Goal: Task Accomplishment & Management: Complete application form

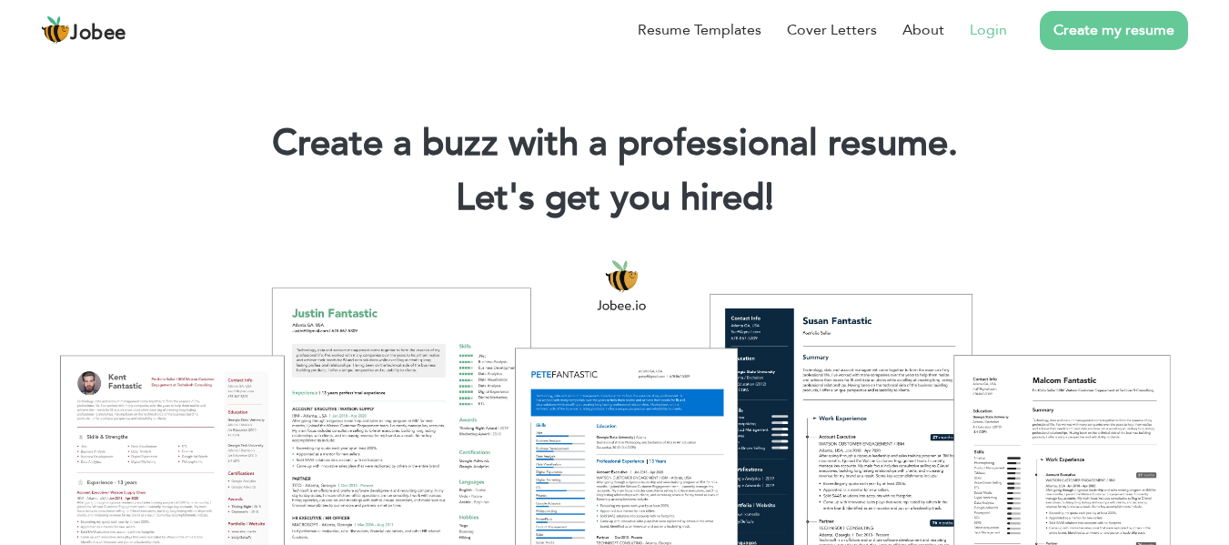
click at [985, 36] on link "Login" at bounding box center [988, 30] width 37 height 22
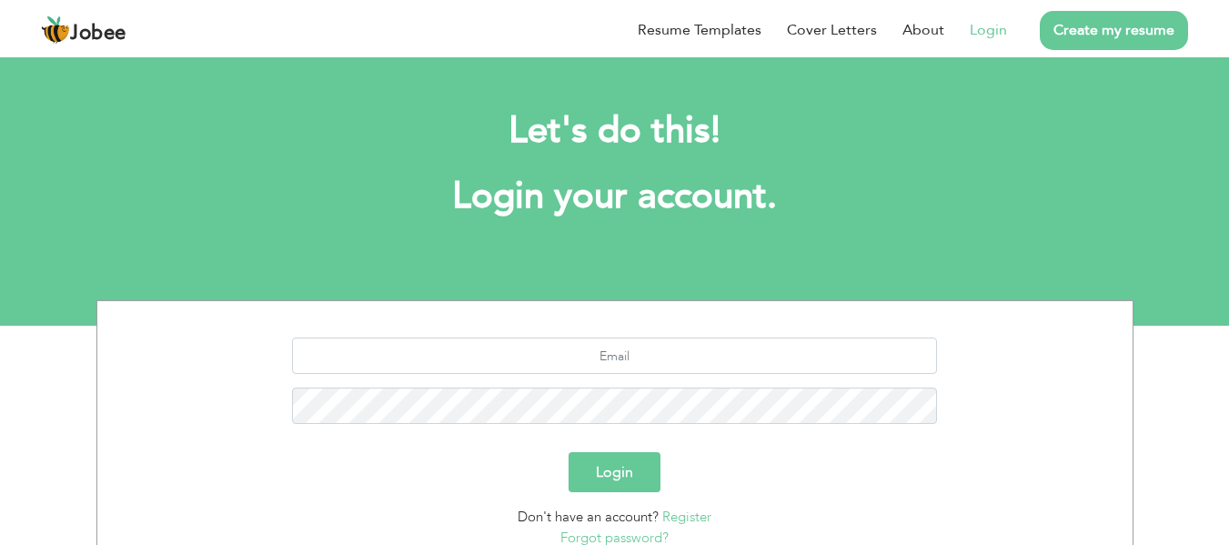
scroll to position [146, 0]
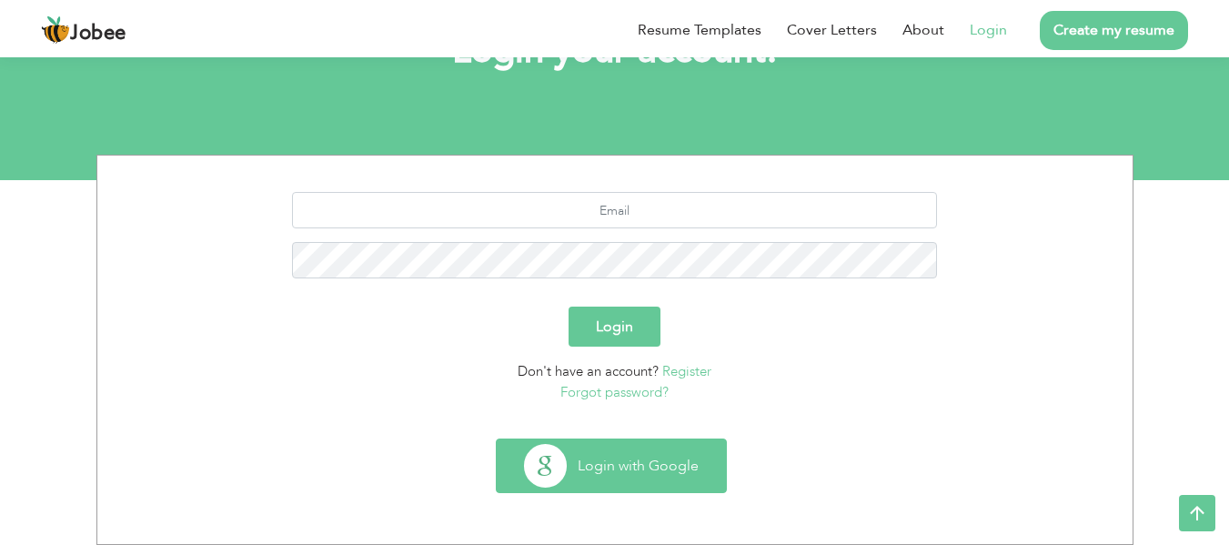
click at [614, 470] on button "Login with Google" at bounding box center [611, 466] width 229 height 53
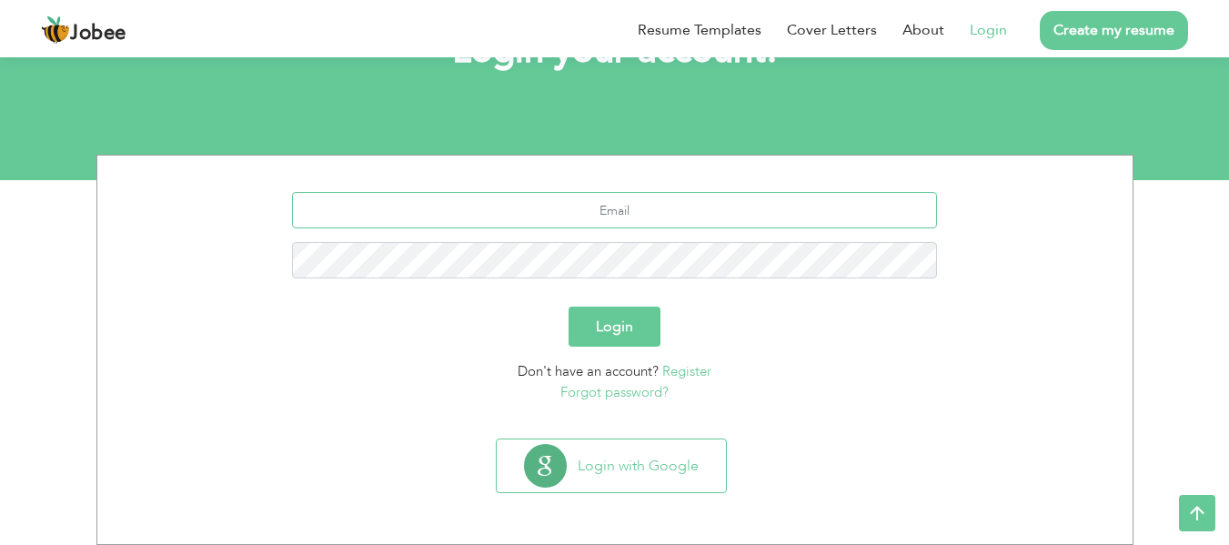
click at [595, 218] on input "text" at bounding box center [614, 210] width 645 height 36
click at [618, 211] on input "khubaibwaheed95@gmail.com" at bounding box center [614, 210] width 645 height 36
type input "khubaibwaheed1995@gmail.com"
click at [569, 307] on button "Login" at bounding box center [615, 327] width 92 height 40
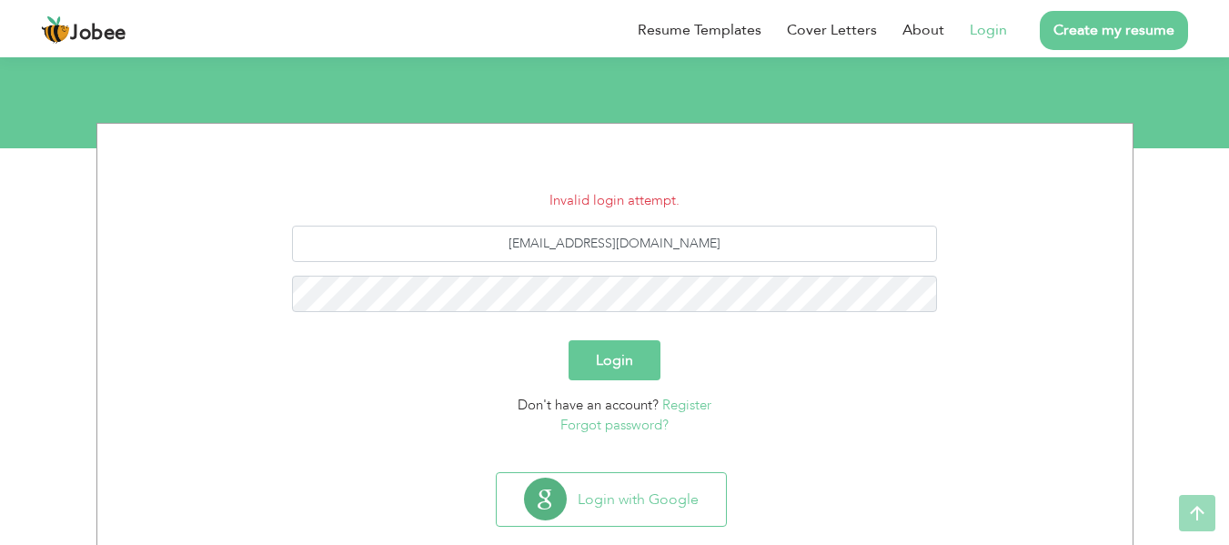
scroll to position [180, 0]
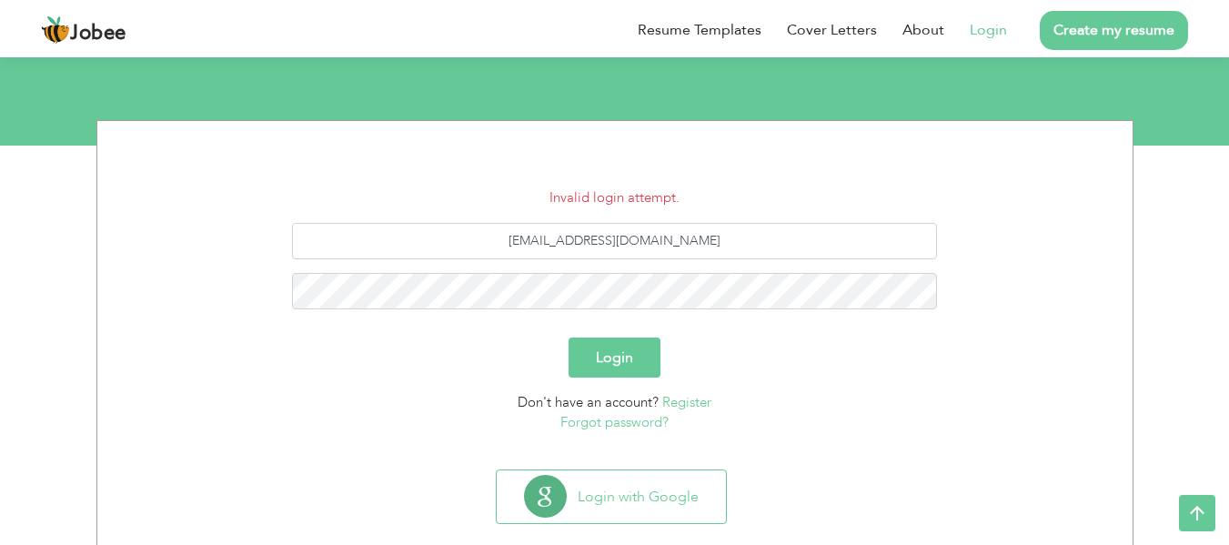
click at [601, 426] on link "Forgot password?" at bounding box center [615, 422] width 108 height 18
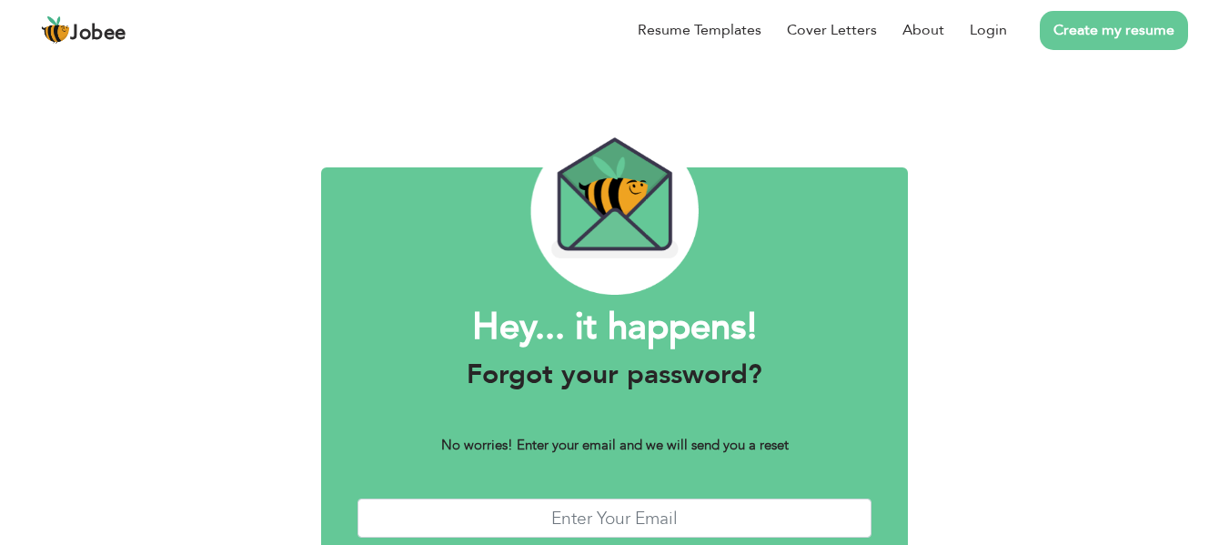
scroll to position [110, 0]
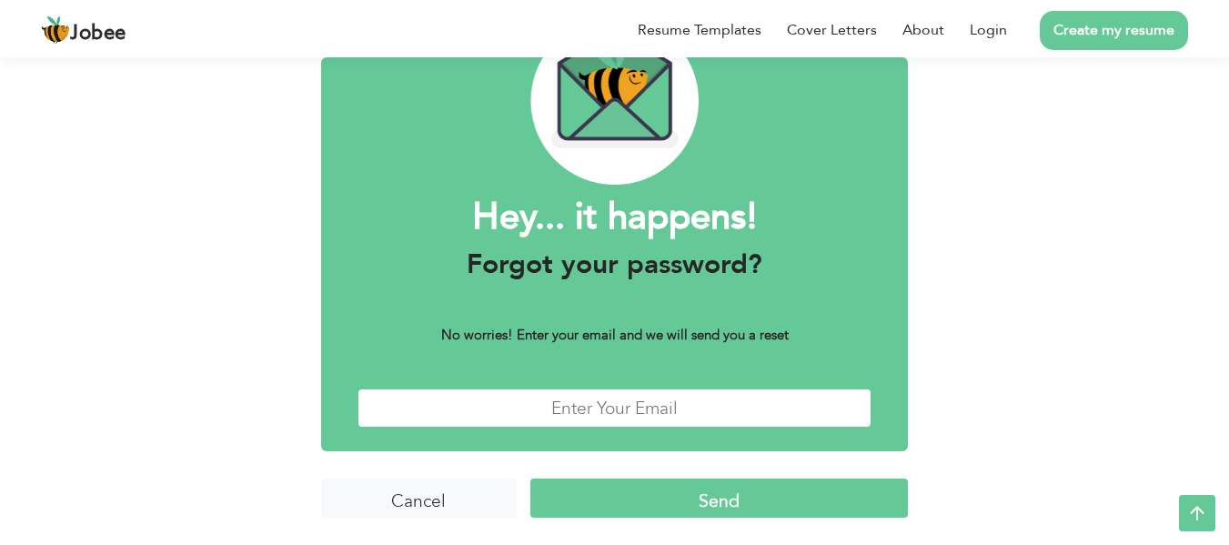
click at [649, 409] on input "text" at bounding box center [615, 408] width 515 height 39
paste input "[EMAIL_ADDRESS][DOMAIN_NAME]"
type input "[EMAIL_ADDRESS][DOMAIN_NAME]"
click at [753, 496] on input "Send" at bounding box center [720, 498] width 378 height 39
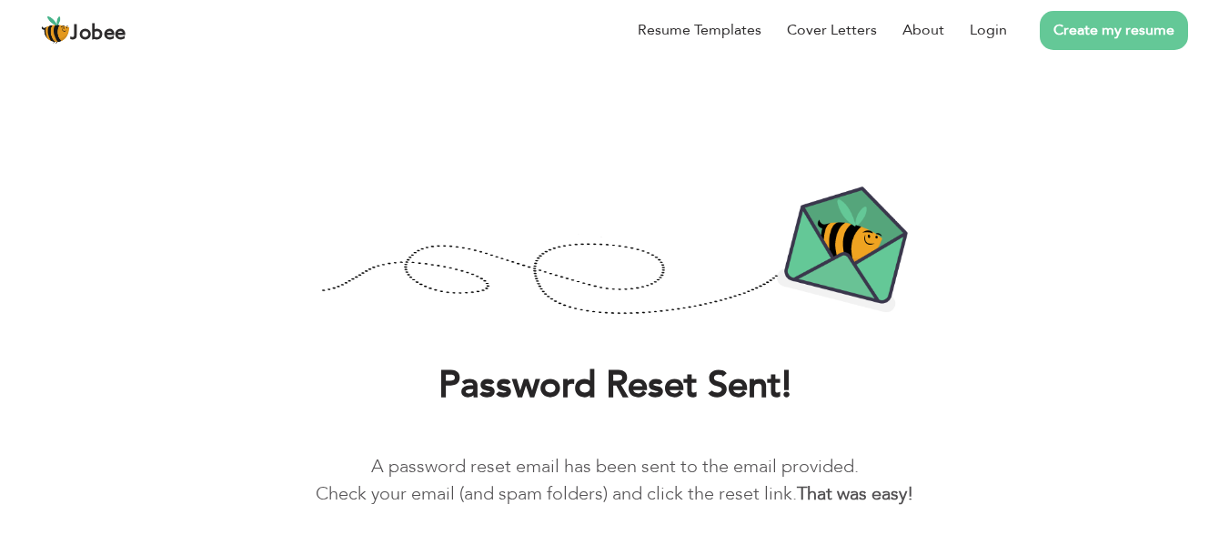
scroll to position [73, 0]
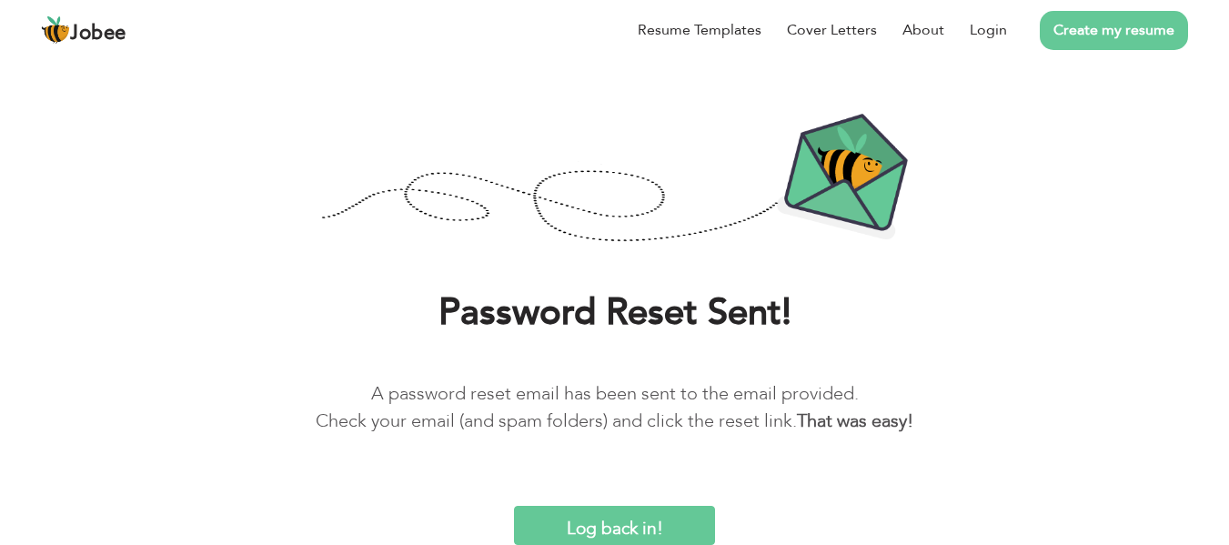
click at [626, 525] on input "Log back in!" at bounding box center [614, 525] width 200 height 39
click at [614, 539] on input "Log back in!" at bounding box center [614, 525] width 200 height 39
click at [993, 36] on link "Login" at bounding box center [988, 30] width 37 height 22
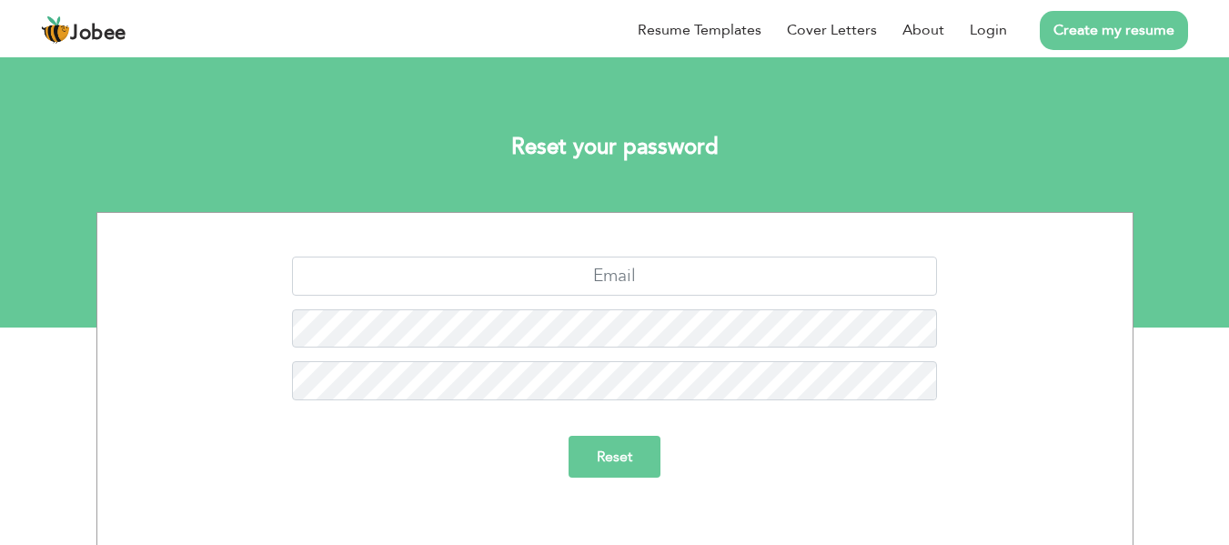
scroll to position [5, 0]
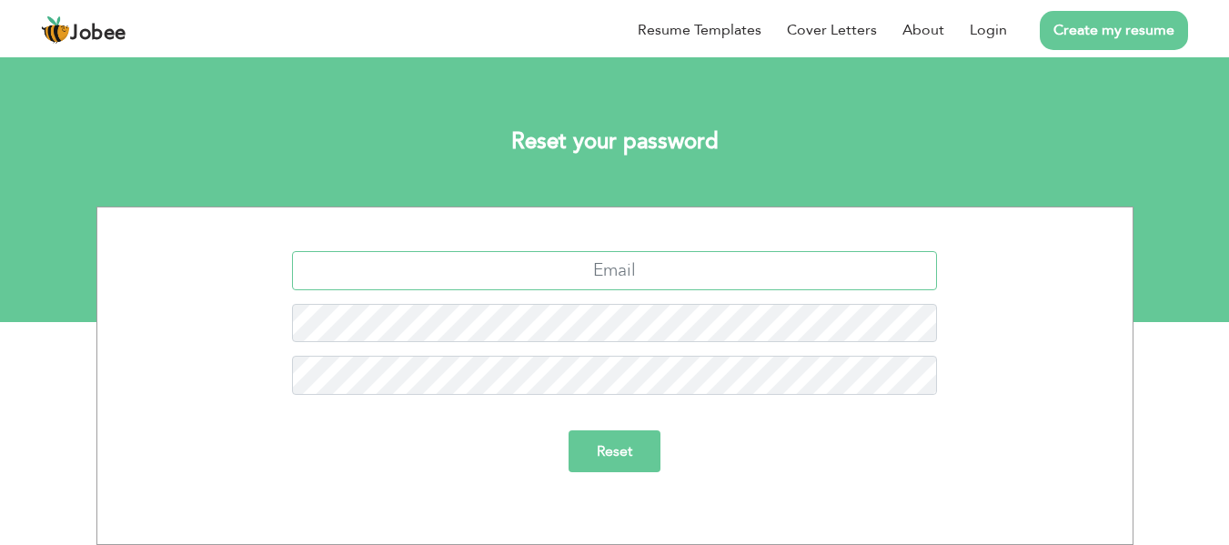
click at [614, 269] on input "text" at bounding box center [614, 270] width 645 height 39
paste input "[EMAIL_ADDRESS][DOMAIN_NAME]"
type input "[EMAIL_ADDRESS][DOMAIN_NAME]"
click at [621, 448] on input "Reset" at bounding box center [615, 451] width 92 height 42
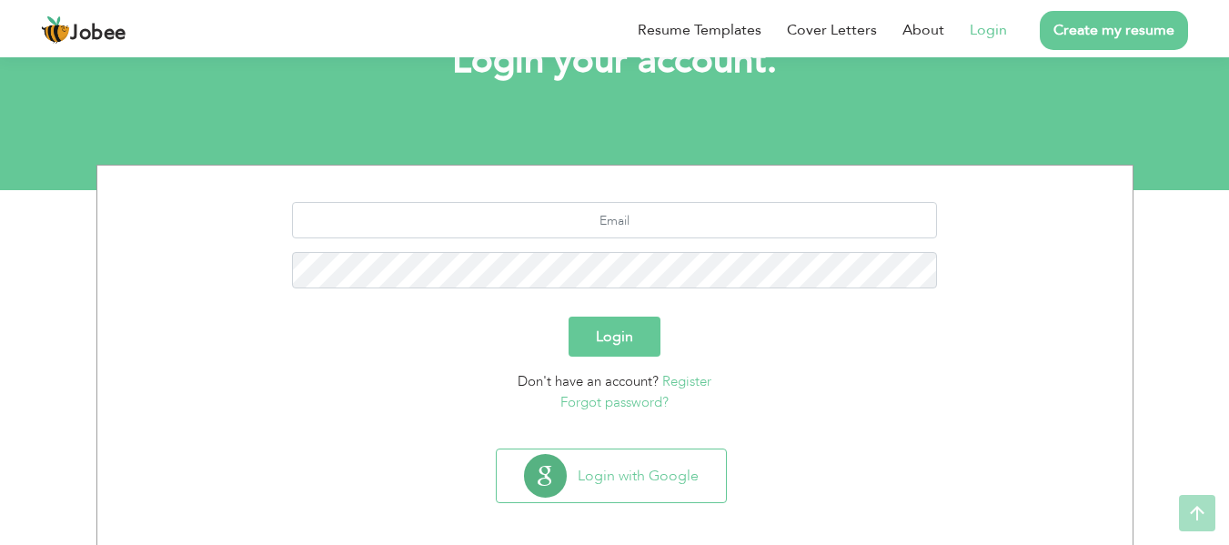
scroll to position [146, 0]
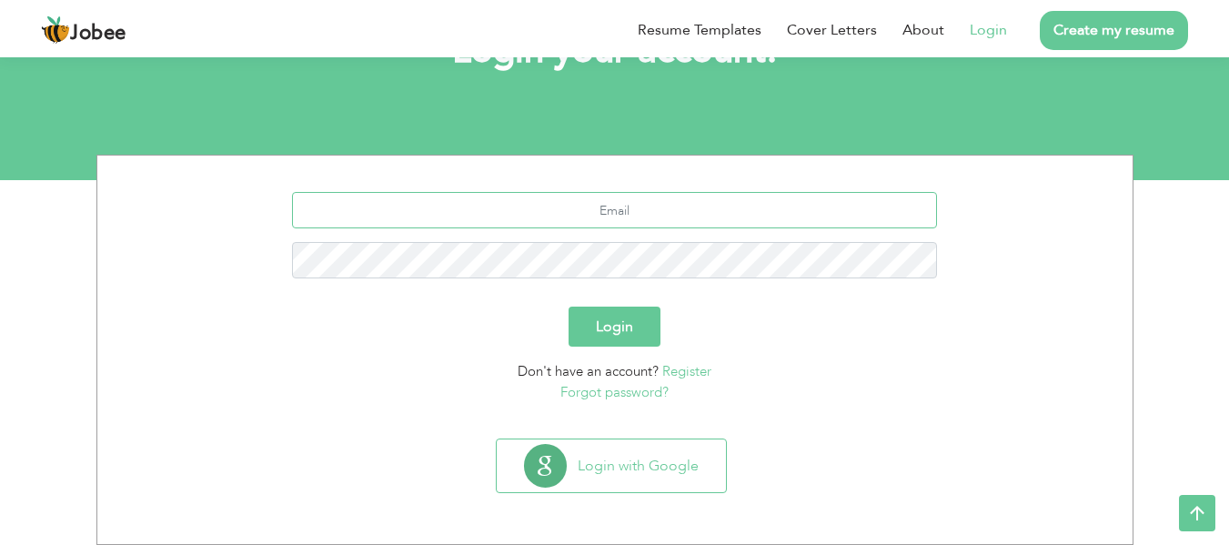
click at [653, 216] on input "text" at bounding box center [614, 210] width 645 height 36
paste input "khubaibwaheed1995@gmail.com"
type input "khubaibwaheed1995@gmail.com"
click at [569, 307] on button "Login" at bounding box center [615, 327] width 92 height 40
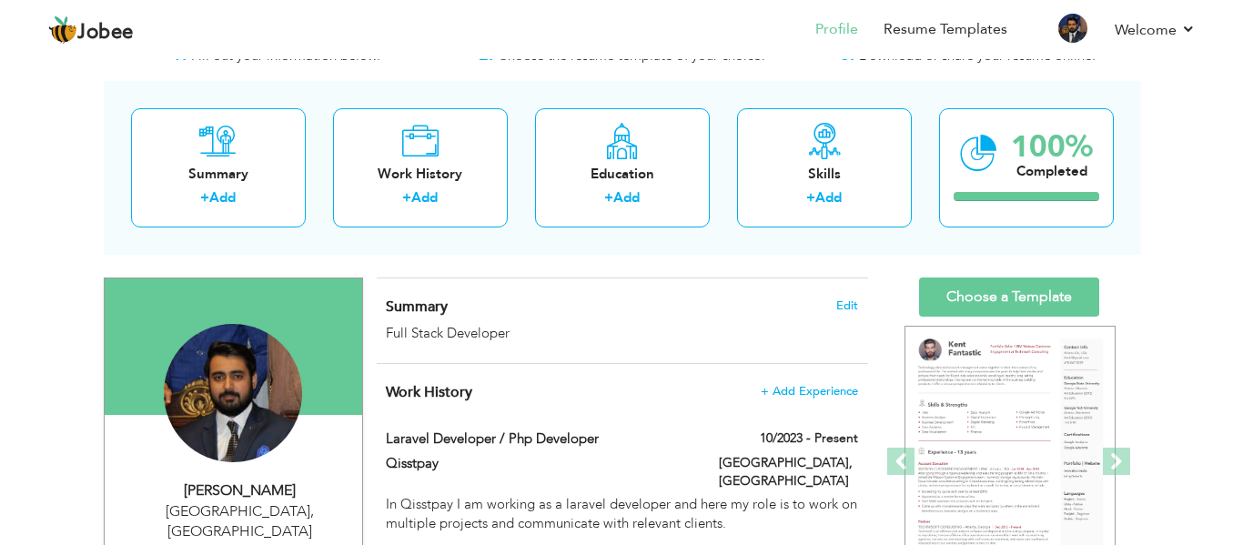
scroll to position [65, 0]
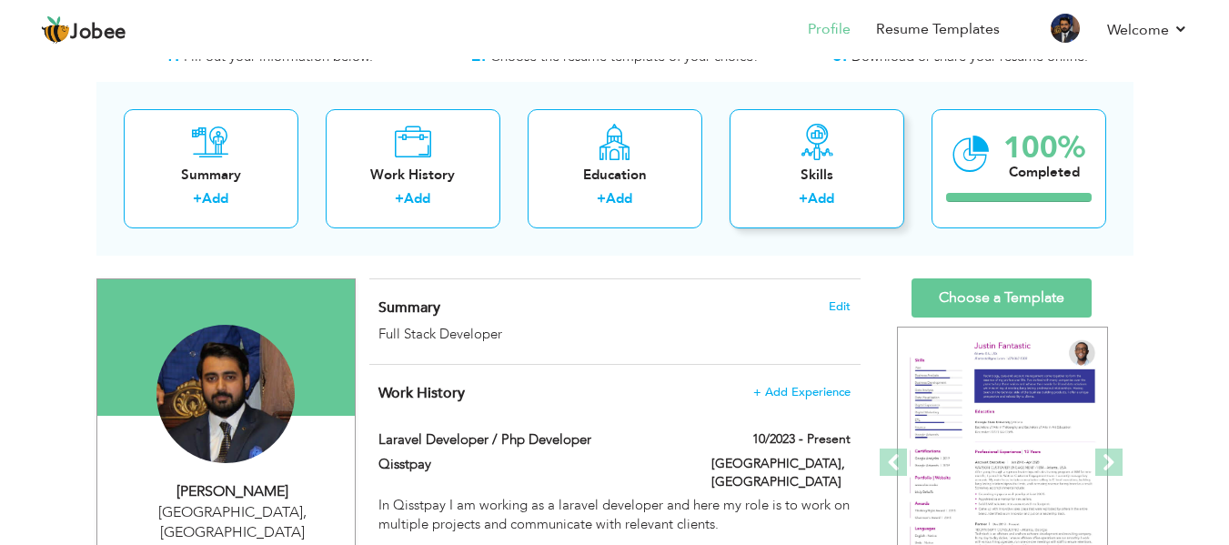
click at [808, 197] on label "+" at bounding box center [803, 198] width 9 height 19
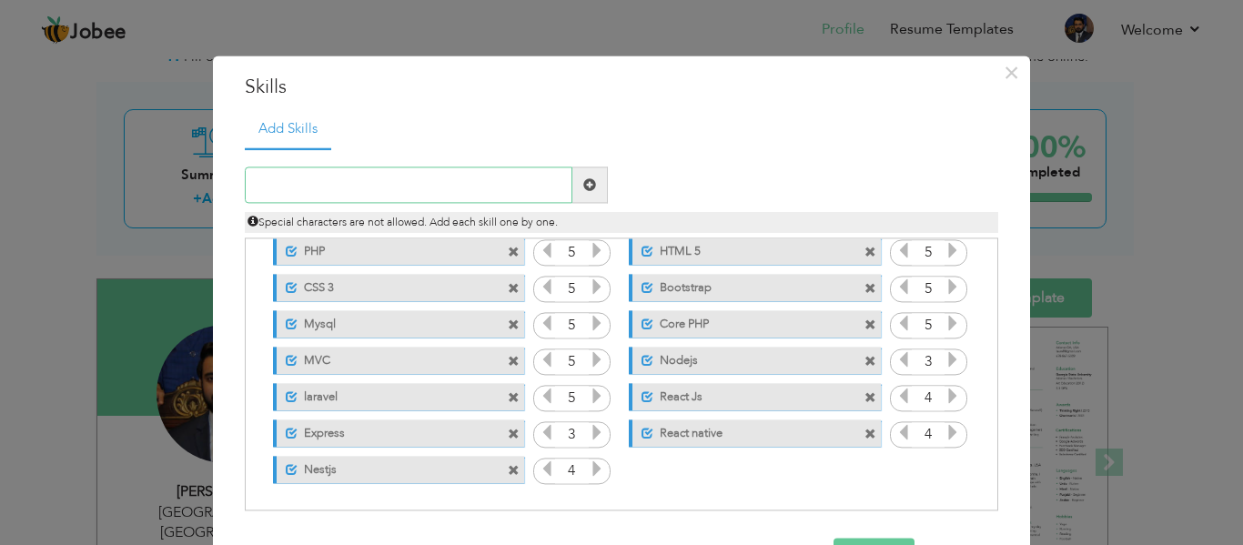
scroll to position [62, 0]
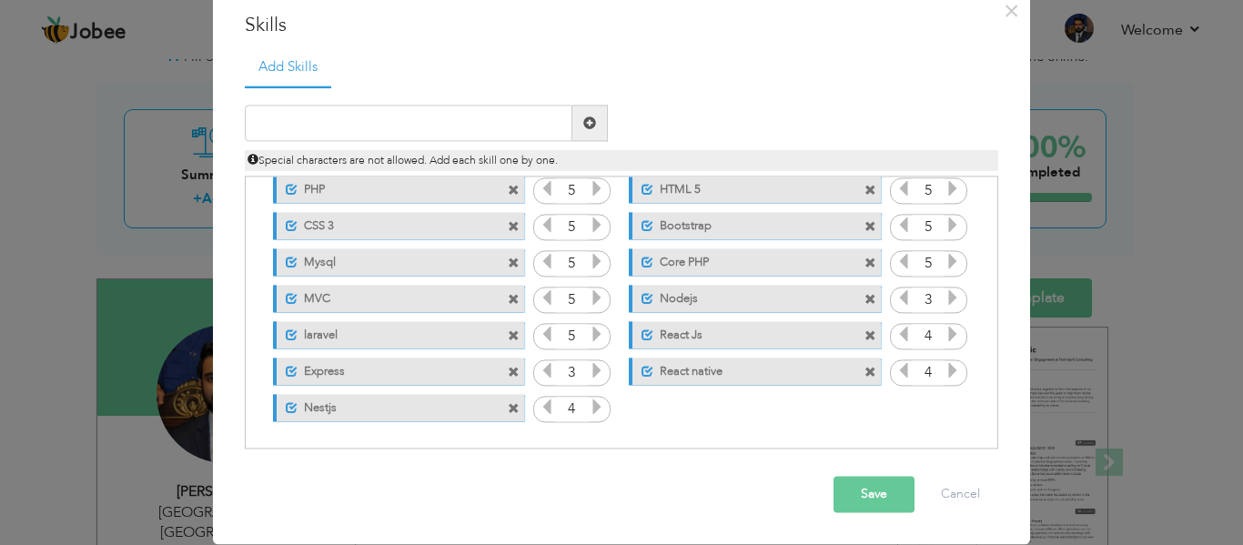
click at [868, 500] on button "Save" at bounding box center [874, 495] width 81 height 36
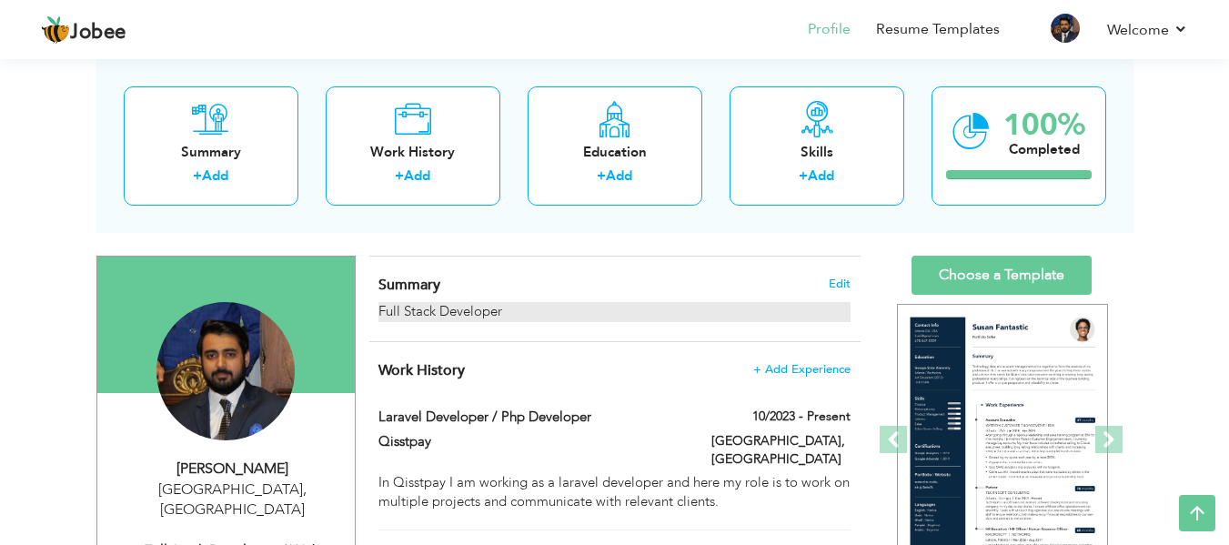
scroll to position [0, 0]
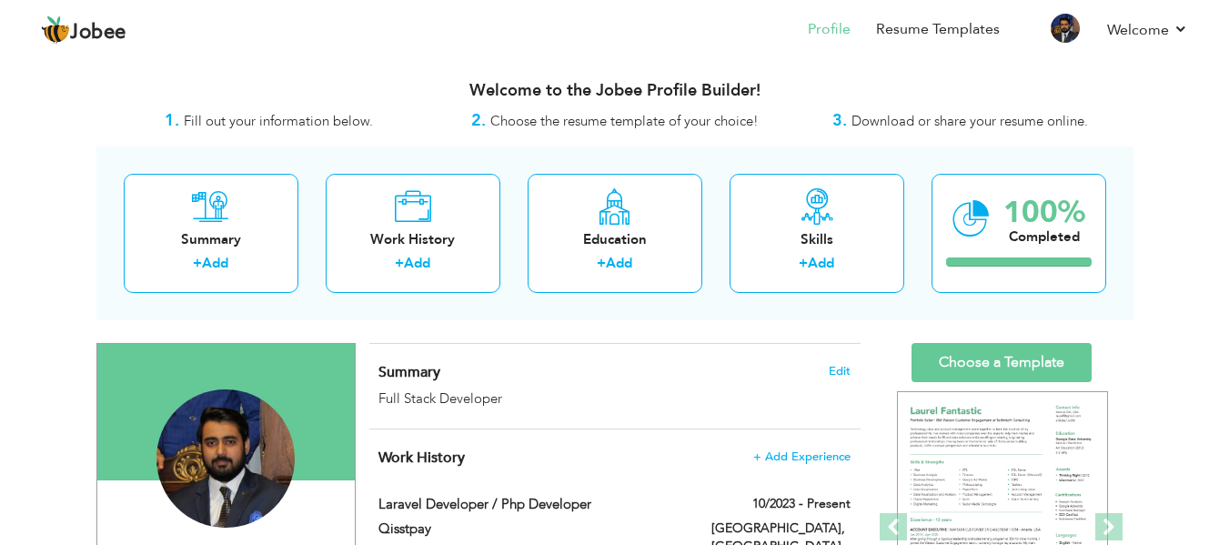
click at [893, 121] on span "Download or share your resume online." at bounding box center [970, 121] width 237 height 18
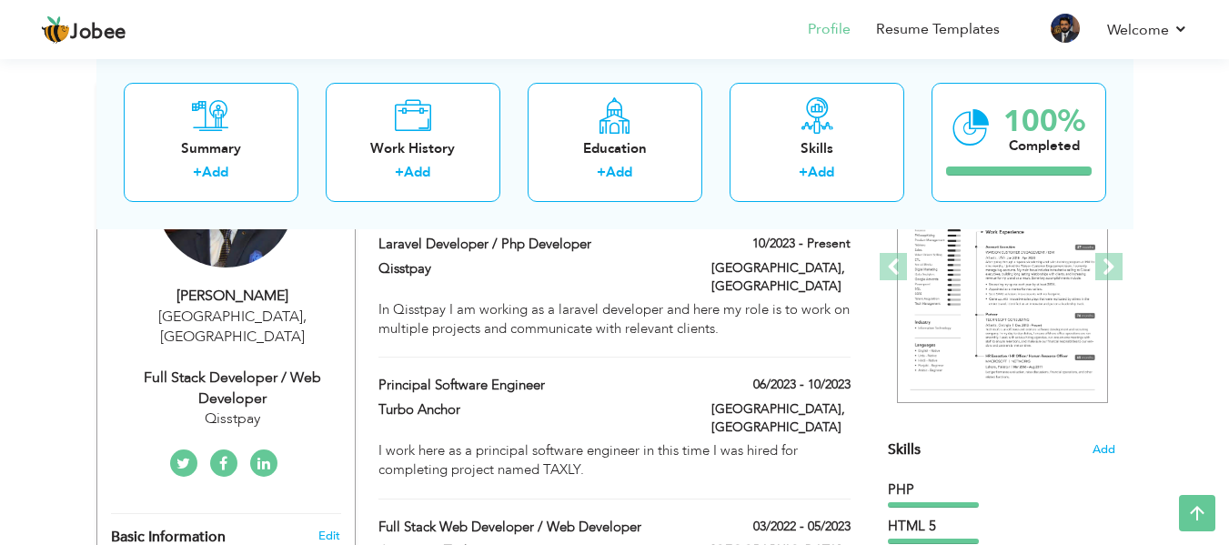
scroll to position [261, 0]
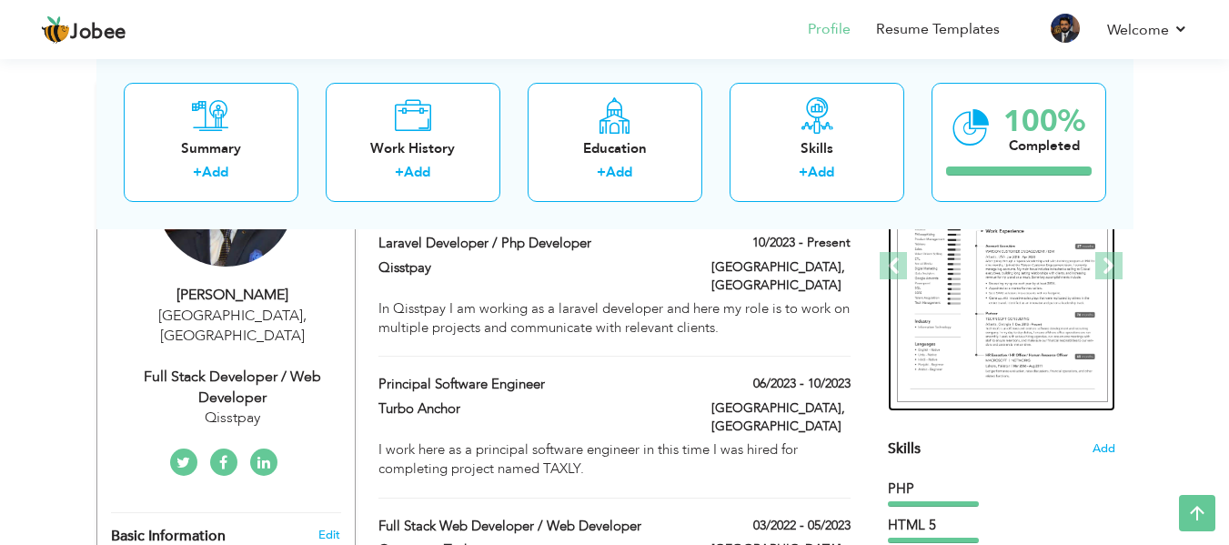
click at [1055, 289] on img at bounding box center [1002, 266] width 211 height 273
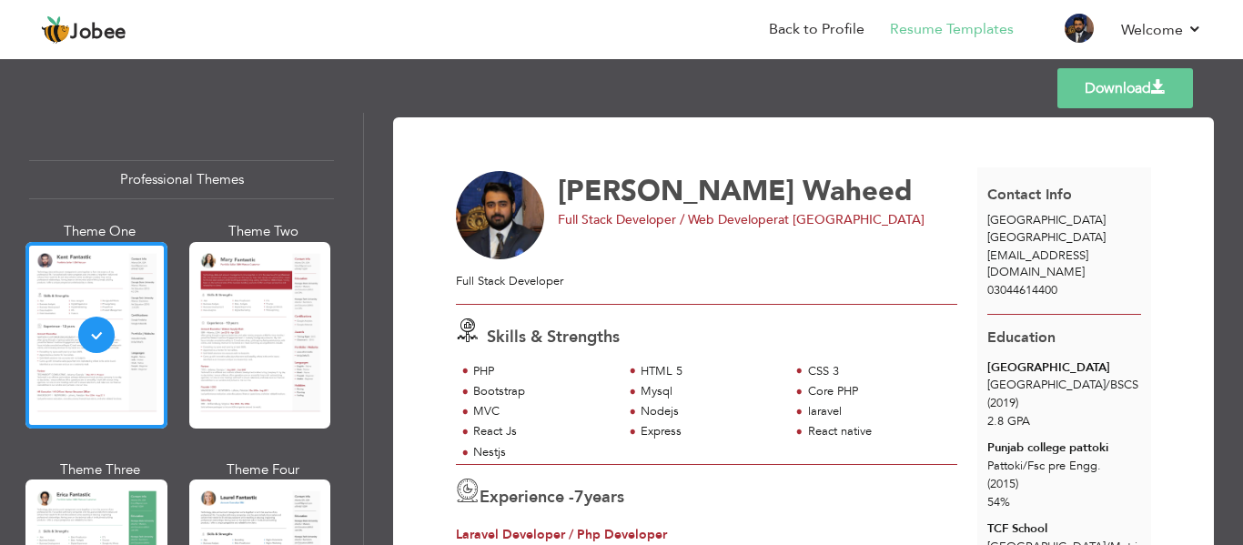
click at [726, 113] on div "Download [PERSON_NAME] Full Stack Developer / Web Developer at Qisstpay Full St…" at bounding box center [803, 329] width 879 height 432
click at [812, 25] on link "Back to Profile" at bounding box center [817, 29] width 96 height 21
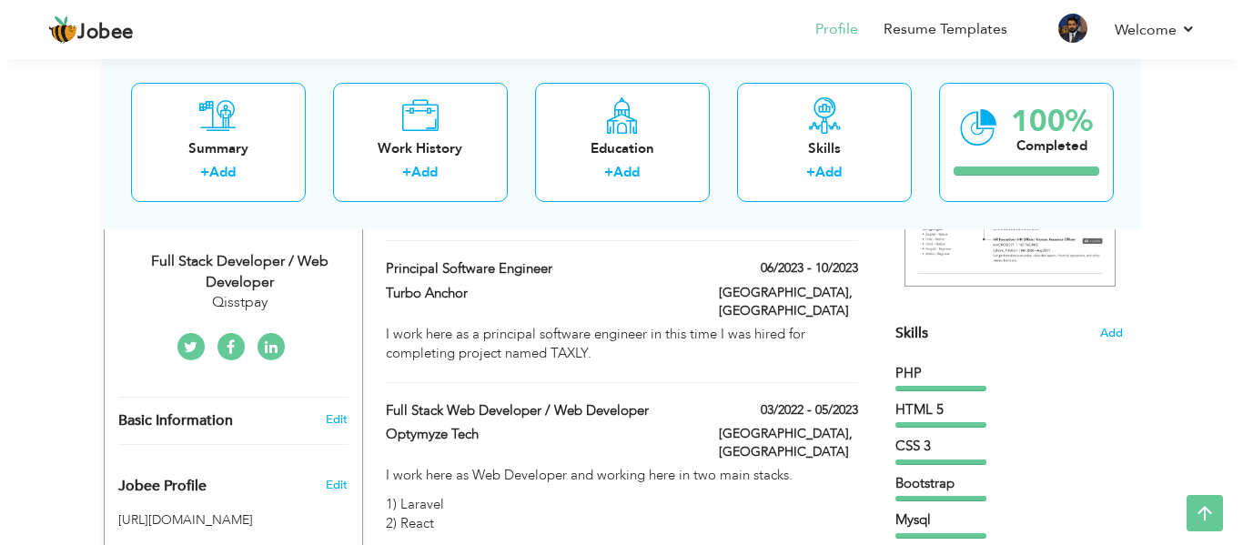
scroll to position [379, 0]
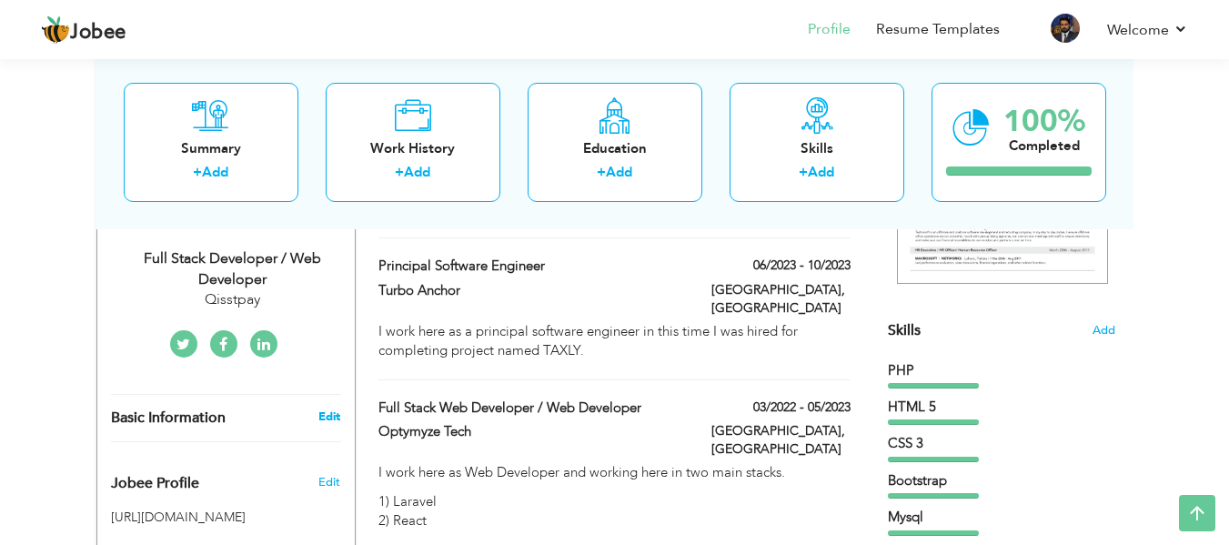
click at [322, 409] on link "Edit" at bounding box center [329, 417] width 22 height 16
type input "Khubaib"
type input "Waheed"
type input "03044614400"
select select "number:166"
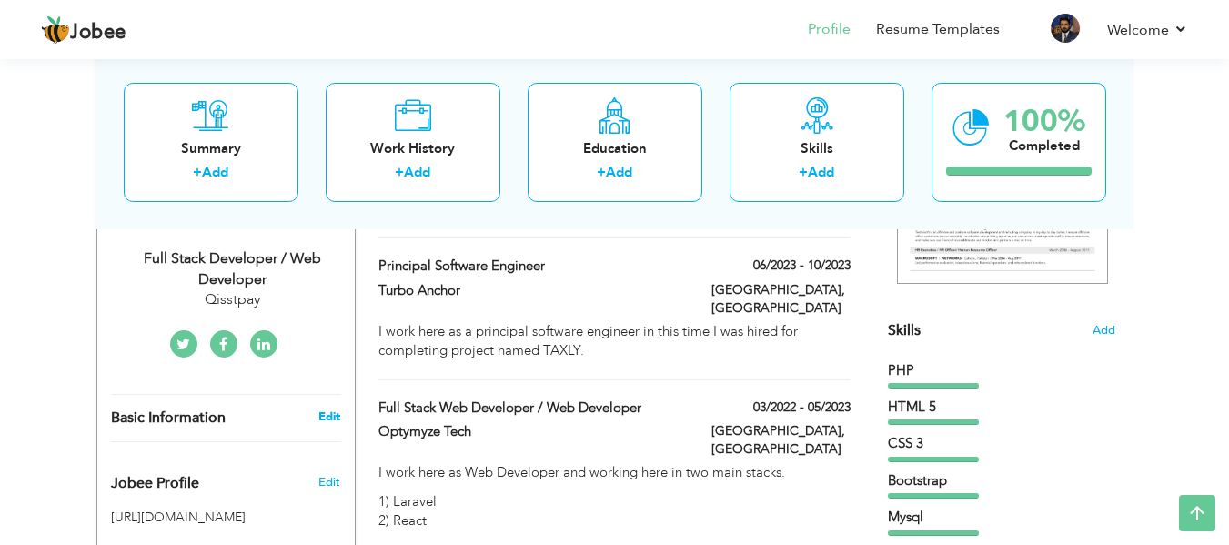
type input "[GEOGRAPHIC_DATA]"
select select "number:9"
type input "Qisstpay"
type input "Full Stack Developer / Web Developer"
type input "https://www.linkedin.com/in/khubaib-waheed-5b0731195/"
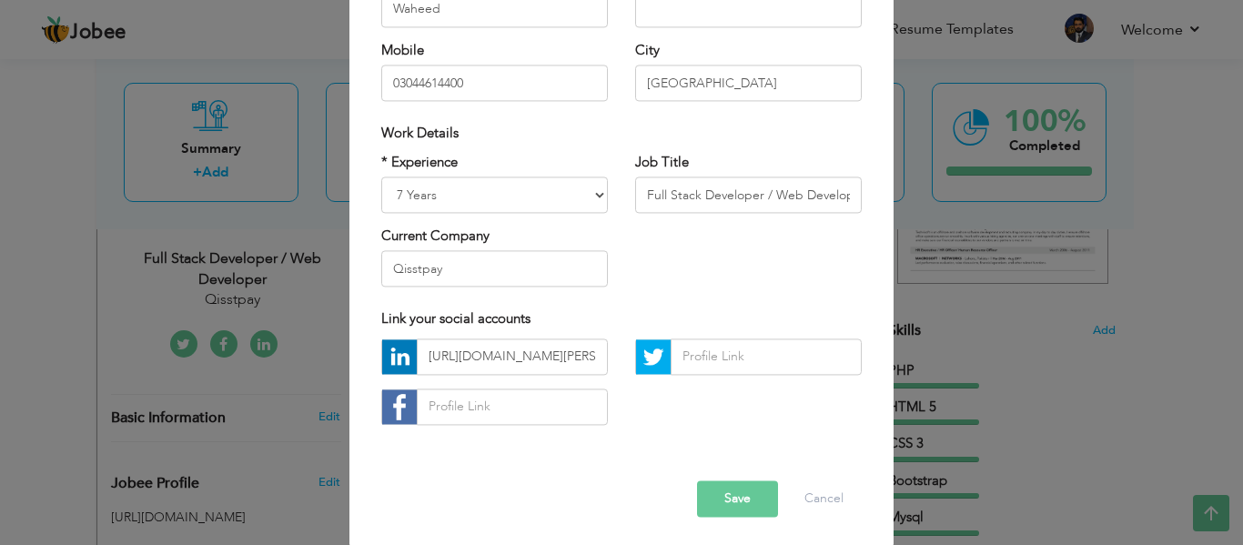
scroll to position [269, 0]
click at [820, 198] on input "Full Stack Developer / Web Developer" at bounding box center [748, 194] width 227 height 36
drag, startPoint x: 820, startPoint y: 198, endPoint x: 919, endPoint y: 194, distance: 99.3
click at [919, 194] on div "× Profile Contact Information * First Name Khubaib * Last Name Waheed" at bounding box center [621, 272] width 1243 height 545
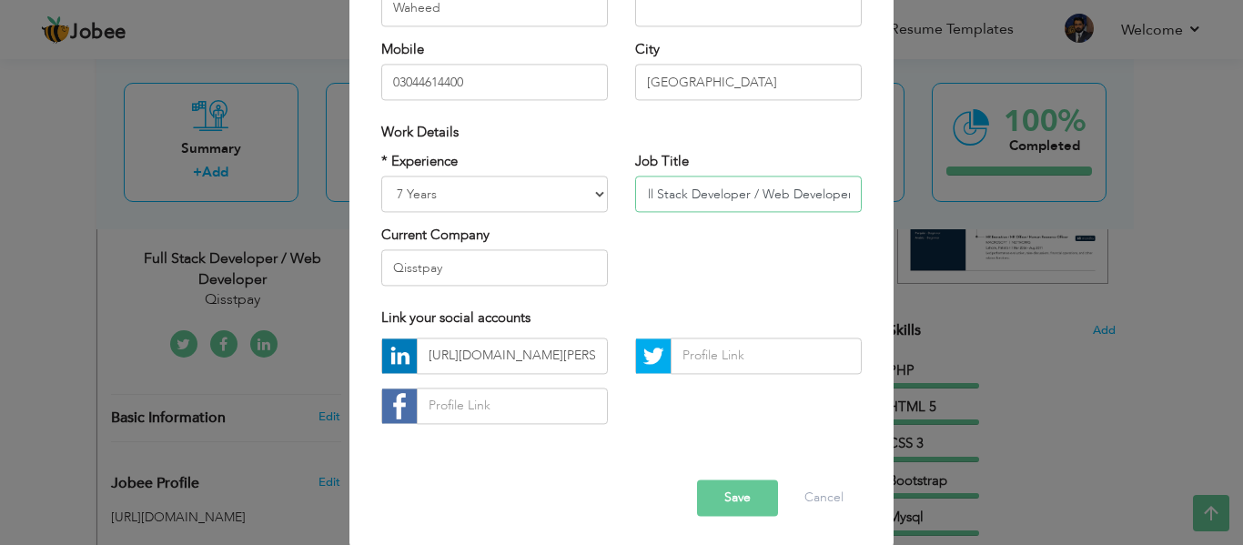
click at [762, 190] on input "Full Stack Developer / Web Developer" at bounding box center [748, 194] width 227 height 36
drag, startPoint x: 762, startPoint y: 190, endPoint x: 606, endPoint y: 184, distance: 155.7
click at [606, 184] on div "* Experience Entry Level Less than 1 Year 1 Year 2 Years 3 Years 4 Years 5 Year…" at bounding box center [622, 226] width 508 height 148
click at [712, 254] on div "* Experience Entry Level Less than 1 Year 1 Year 2 Years 3 Years 4 Years 5 Year…" at bounding box center [622, 226] width 508 height 148
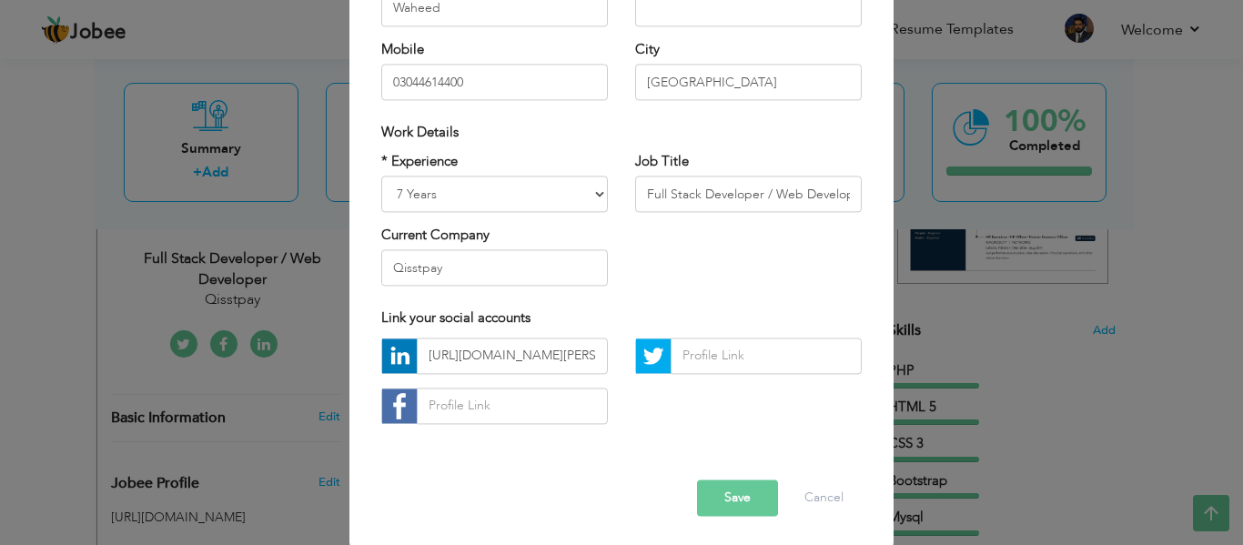
scroll to position [272, 0]
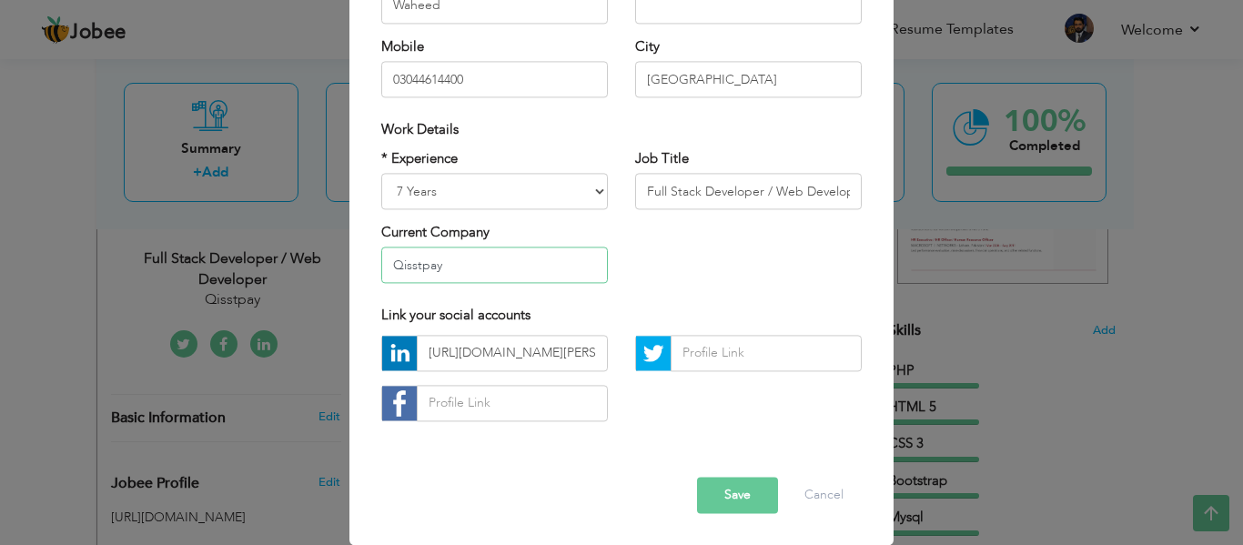
click at [549, 263] on input "Qisstpay" at bounding box center [494, 266] width 227 height 36
click at [424, 269] on input "Qisstpay" at bounding box center [494, 266] width 227 height 36
type input "Upwork"
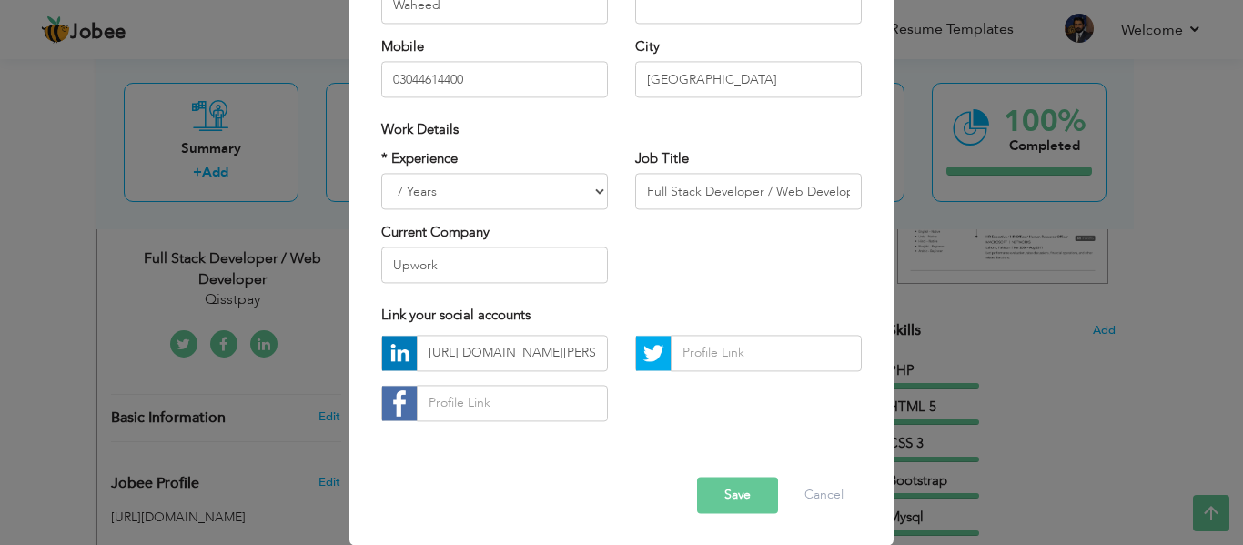
click at [732, 495] on button "Save" at bounding box center [737, 495] width 81 height 36
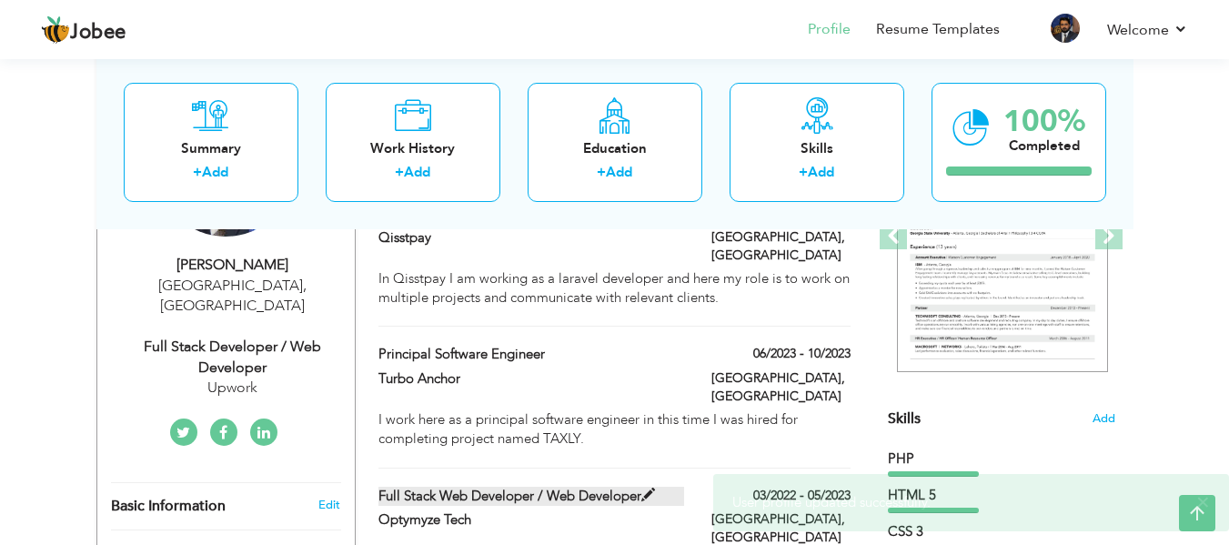
scroll to position [0, 0]
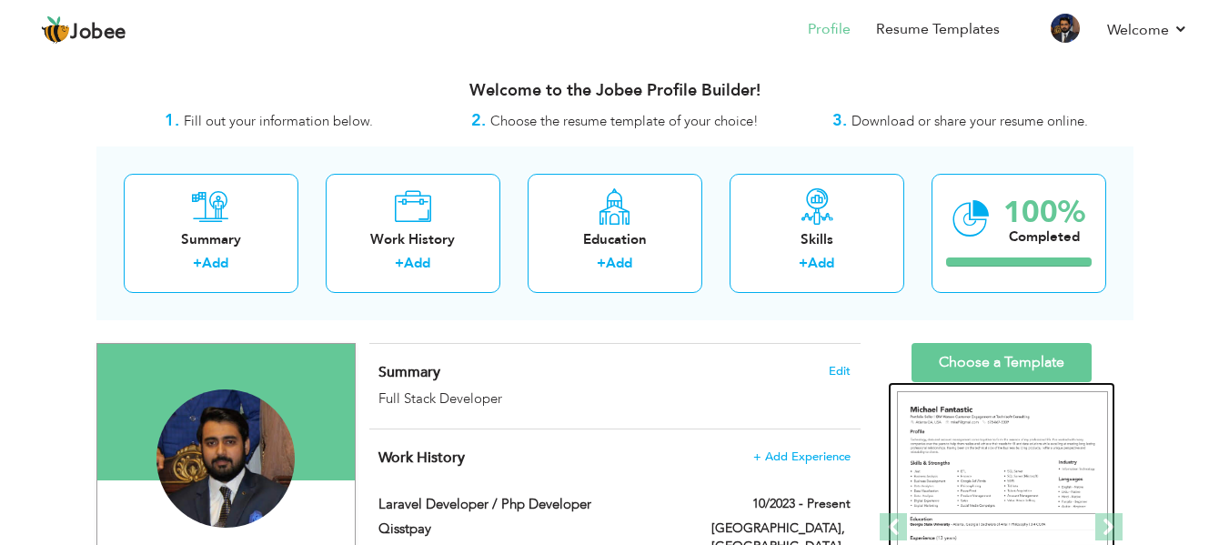
click at [963, 453] on img at bounding box center [1002, 527] width 211 height 273
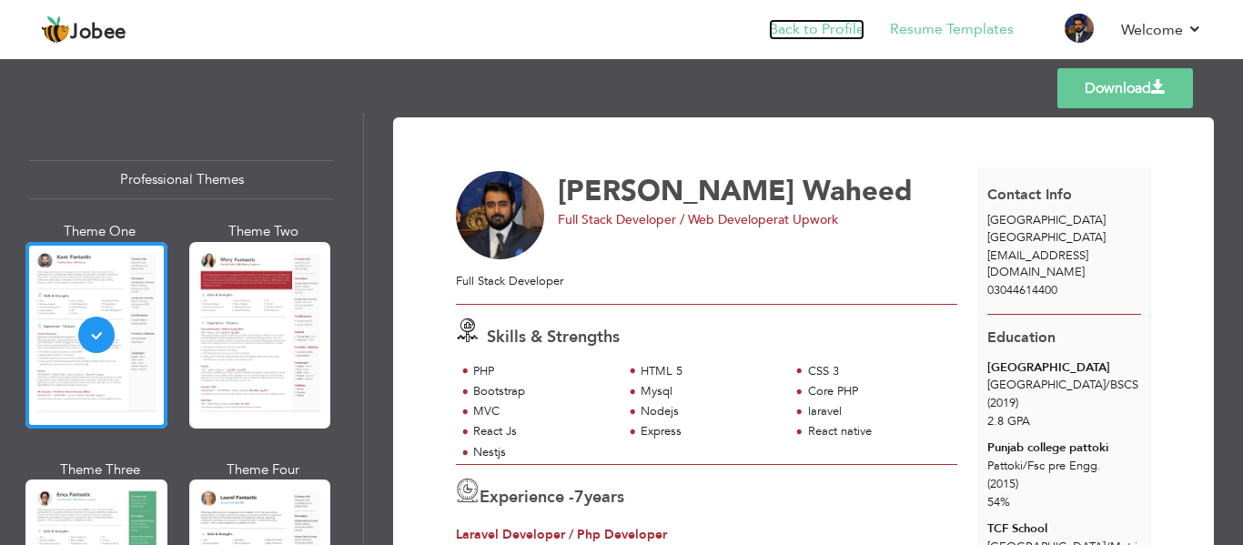
click at [808, 34] on link "Back to Profile" at bounding box center [817, 29] width 96 height 21
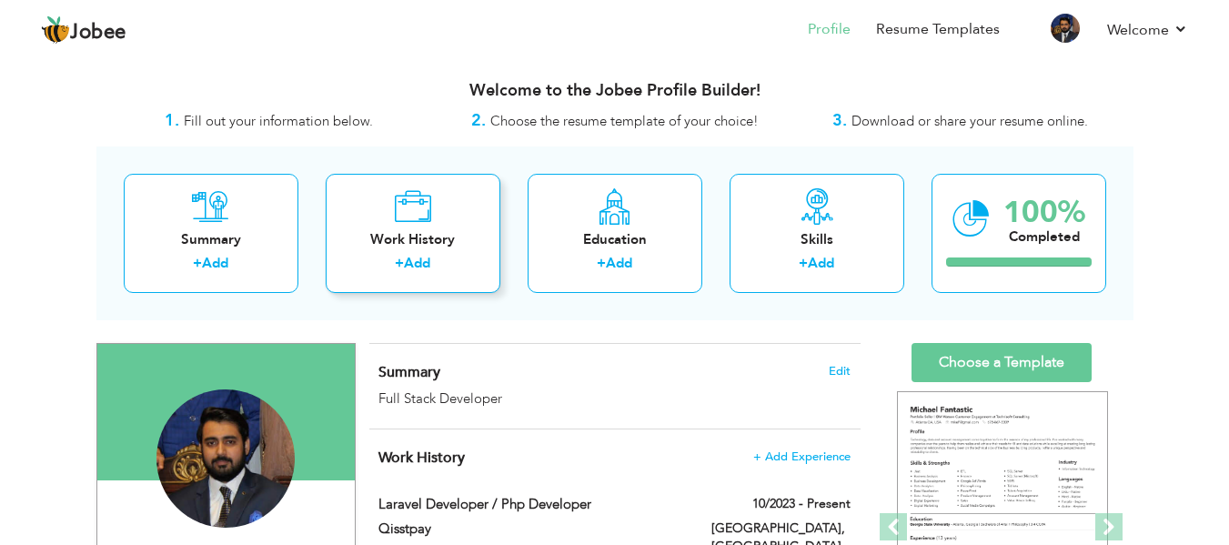
click at [408, 239] on div "Work History" at bounding box center [413, 239] width 146 height 19
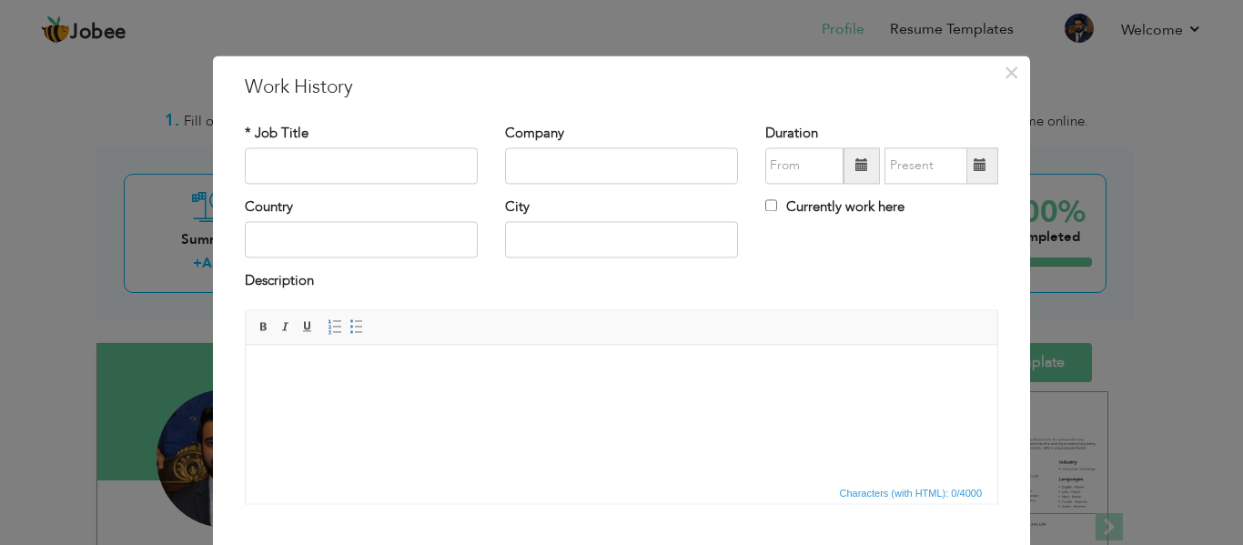
click at [1112, 244] on div "× Work History * Job Title Company Duration Currently work here Country" at bounding box center [621, 272] width 1243 height 545
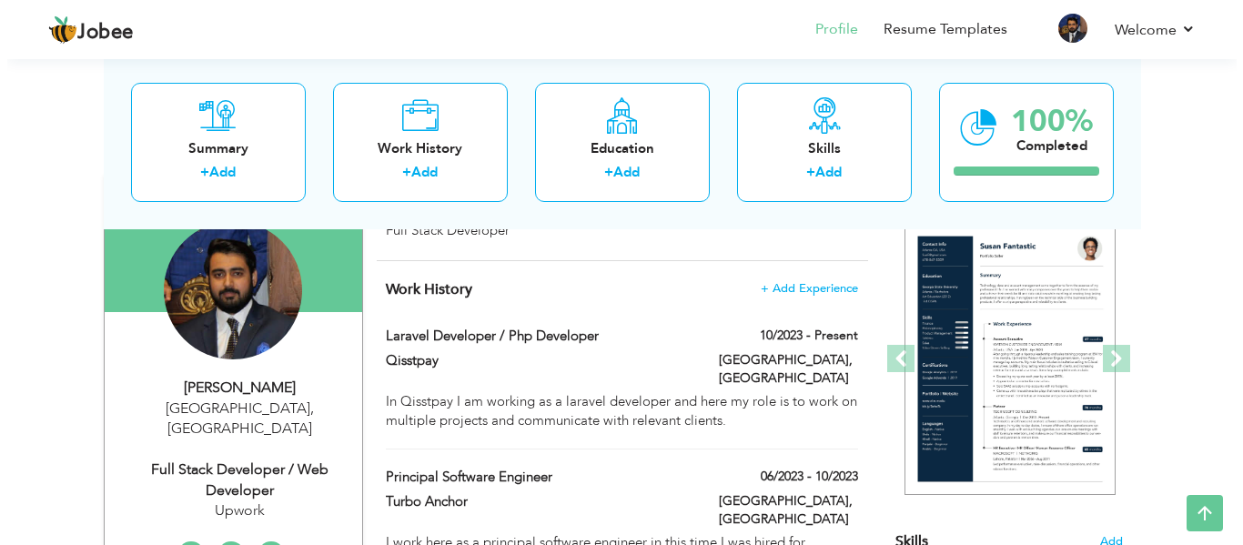
scroll to position [169, 0]
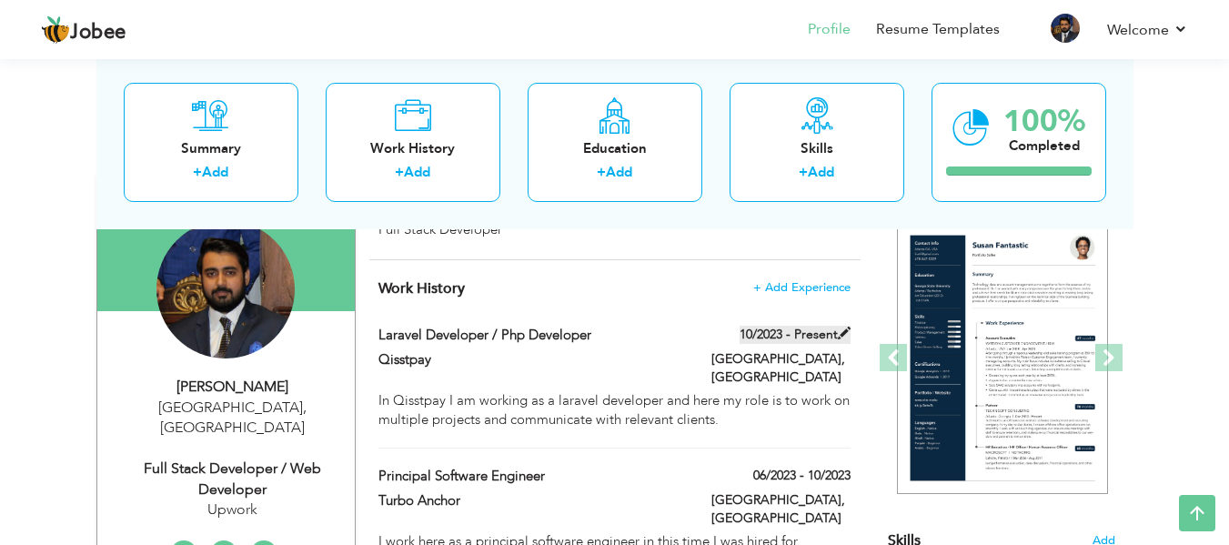
click at [840, 333] on span at bounding box center [844, 333] width 13 height 13
type input "Laravel Developer / Php Developer"
type input "Qisstpay"
type input "10/2023"
type input "[GEOGRAPHIC_DATA]"
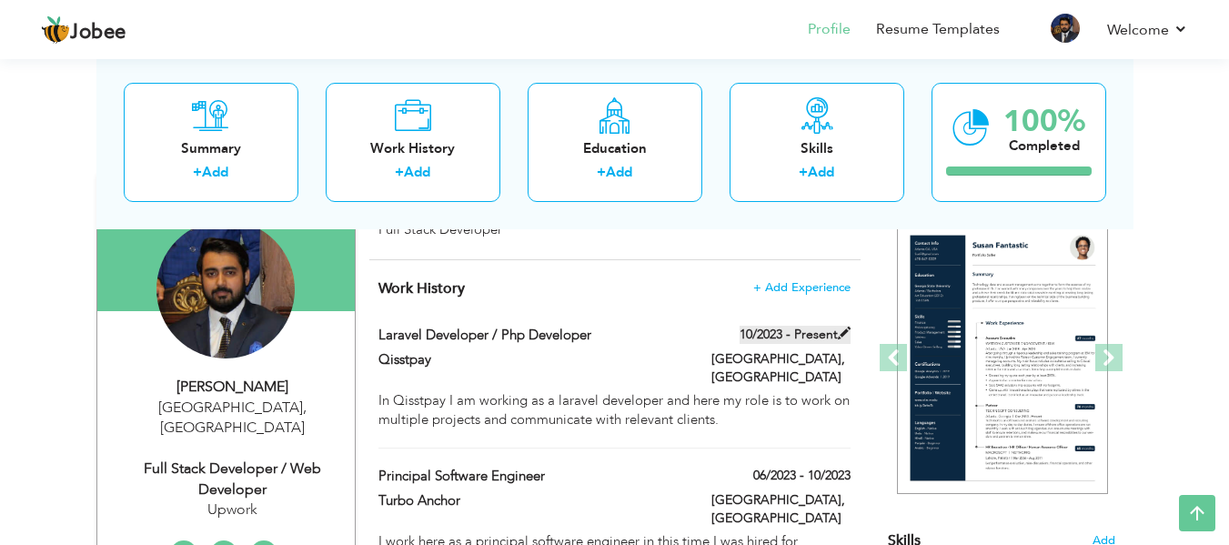
type input "[GEOGRAPHIC_DATA]"
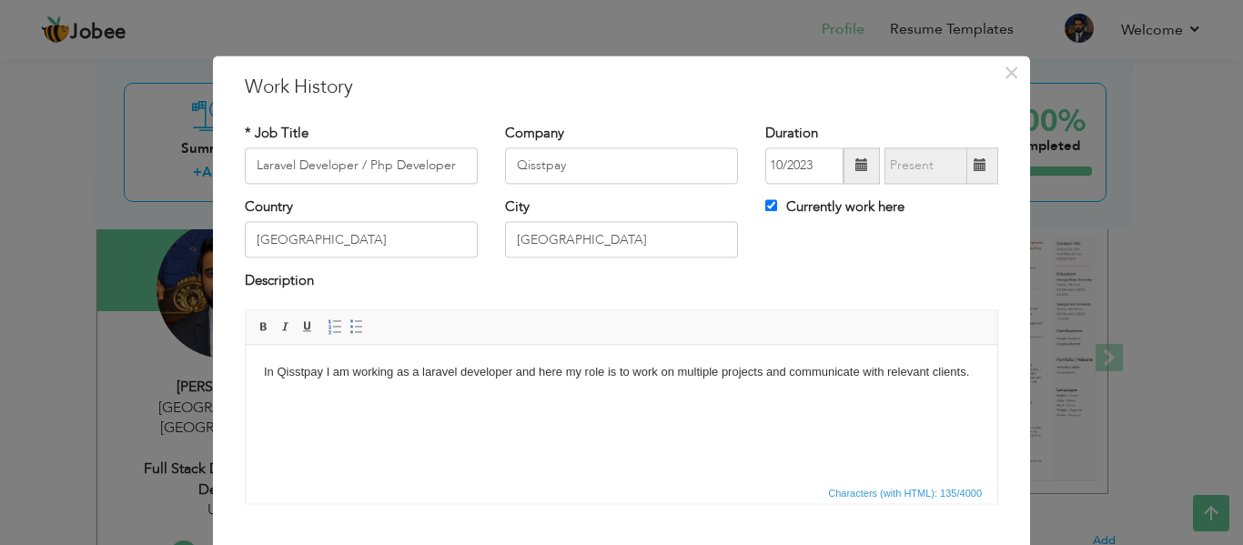
click at [806, 212] on label "Currently work here" at bounding box center [834, 206] width 139 height 19
click at [777, 211] on input "Currently work here" at bounding box center [771, 205] width 12 height 12
checkbox input "false"
click at [974, 167] on span at bounding box center [980, 165] width 13 height 13
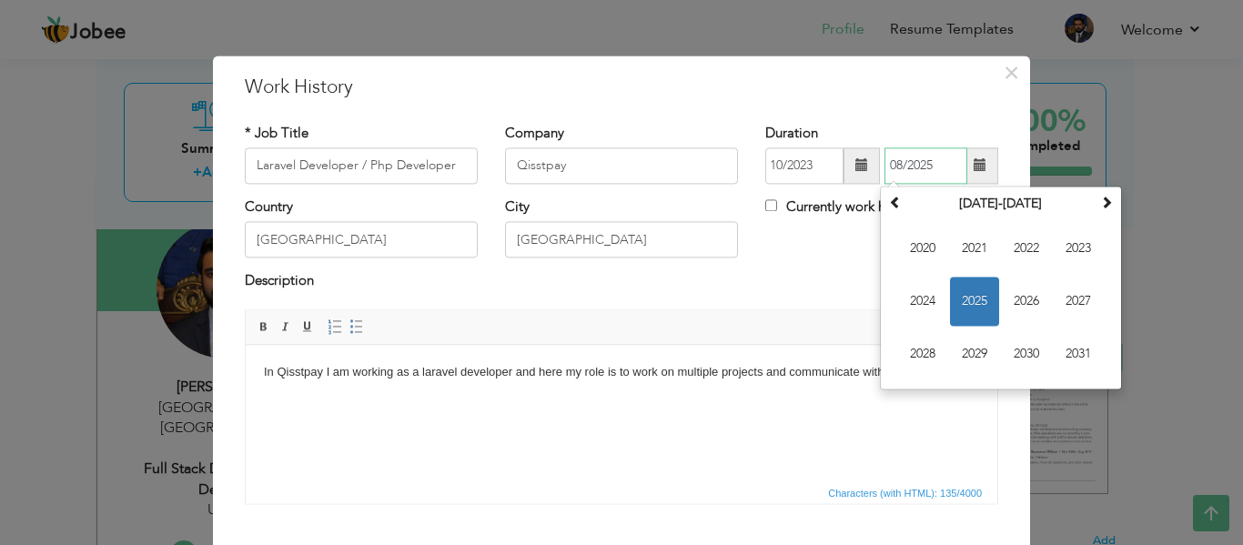
click at [980, 299] on span "2025" at bounding box center [974, 301] width 49 height 49
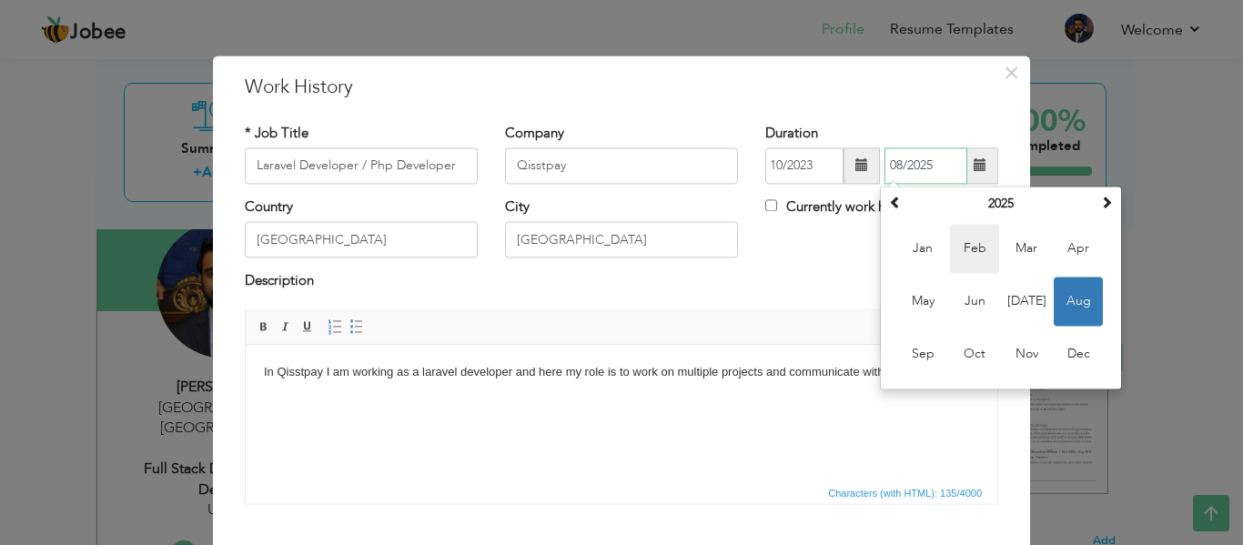
click at [975, 252] on span "Feb" at bounding box center [974, 248] width 49 height 49
type input "02/2025"
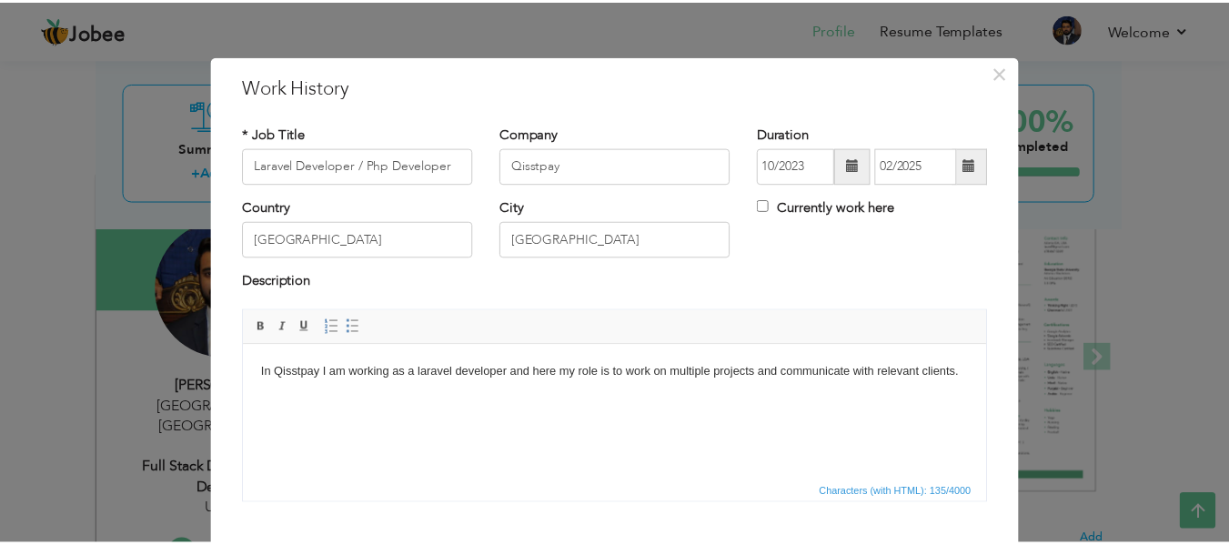
scroll to position [106, 0]
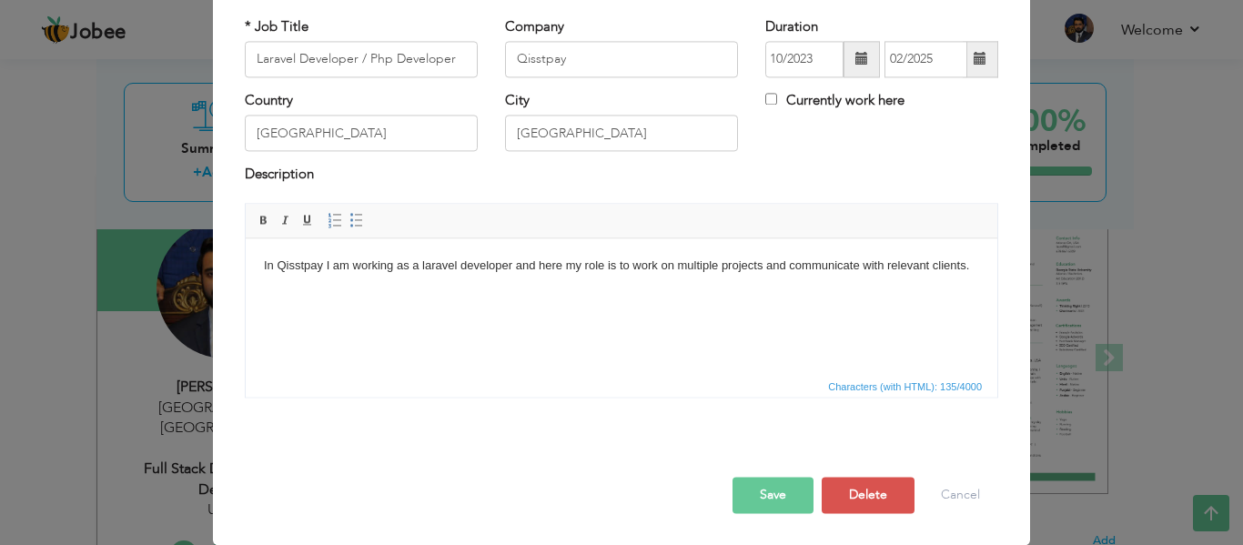
click at [783, 509] on button "Save" at bounding box center [773, 495] width 81 height 36
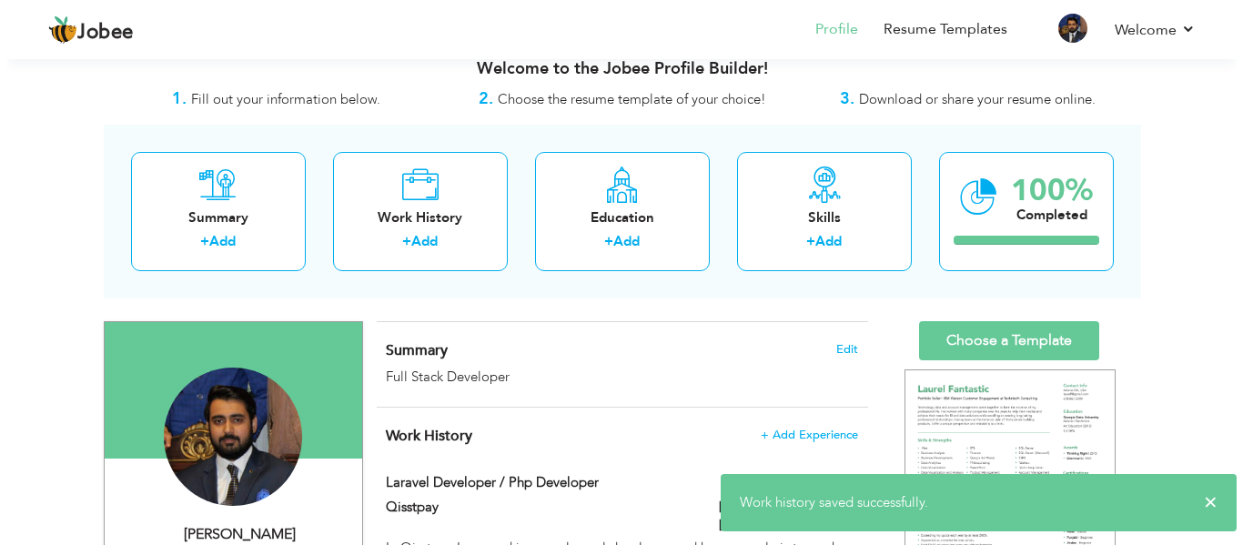
scroll to position [0, 0]
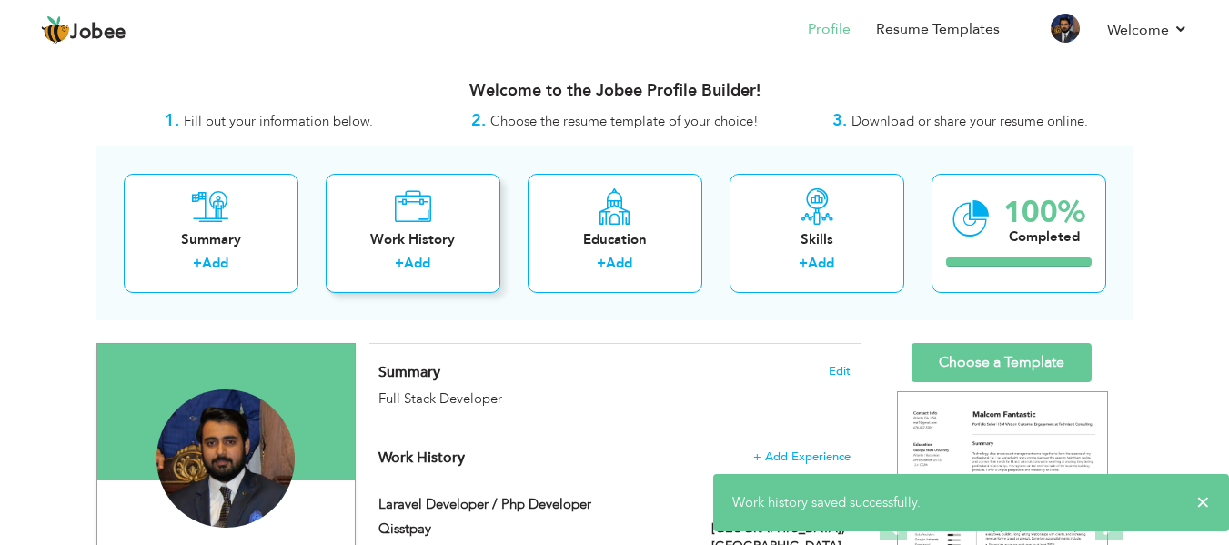
click at [448, 228] on div "Work History + Add" at bounding box center [413, 233] width 175 height 119
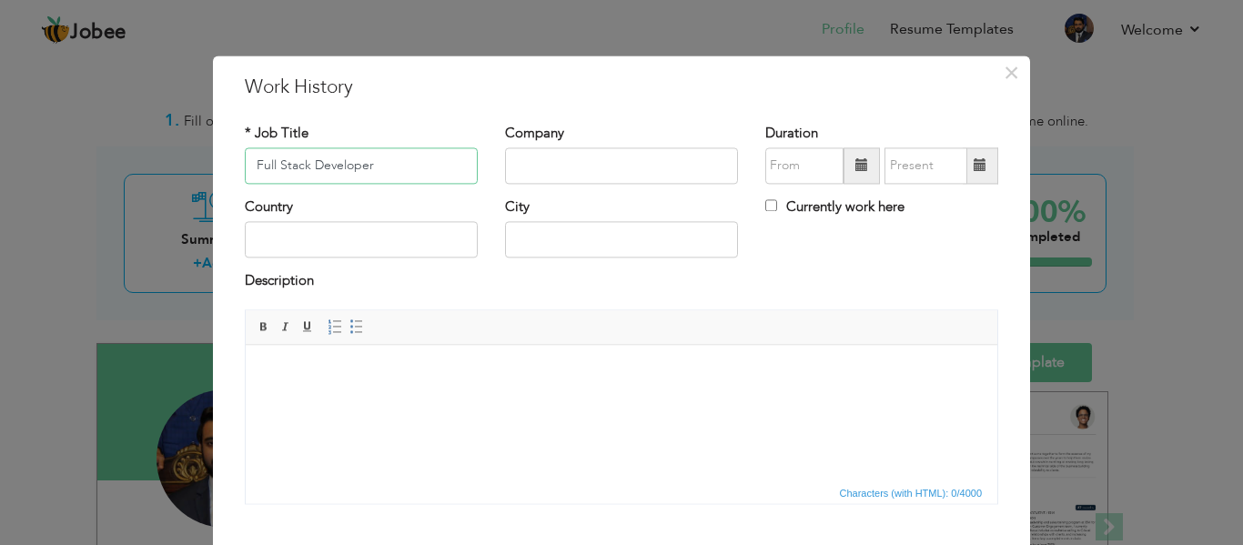
type input "Full Stack Developer"
type input "Upwork"
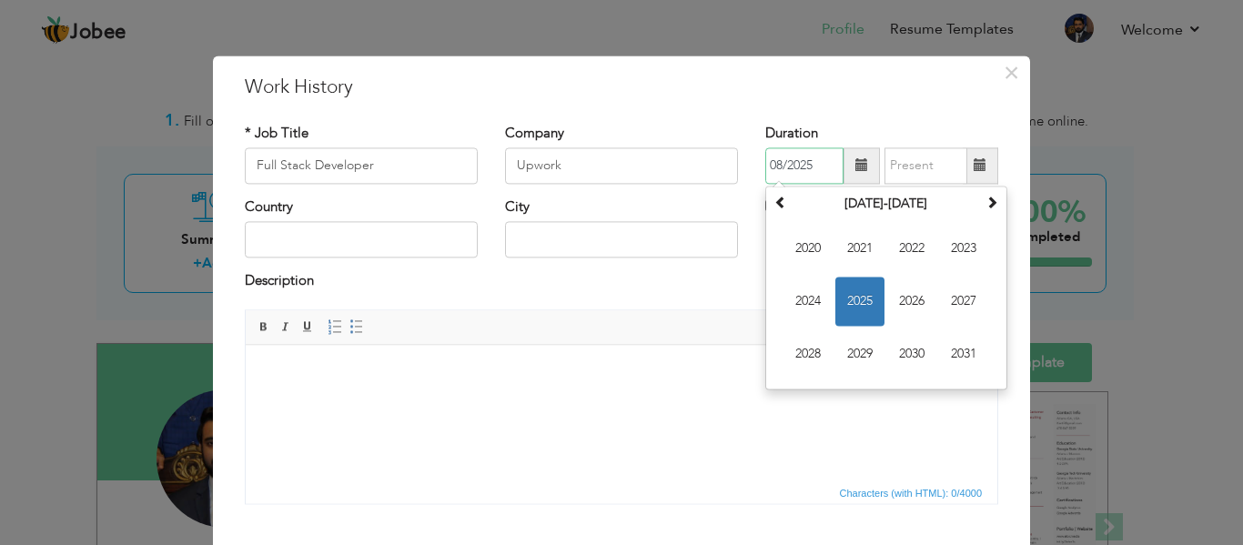
click at [872, 298] on span "2025" at bounding box center [859, 301] width 49 height 49
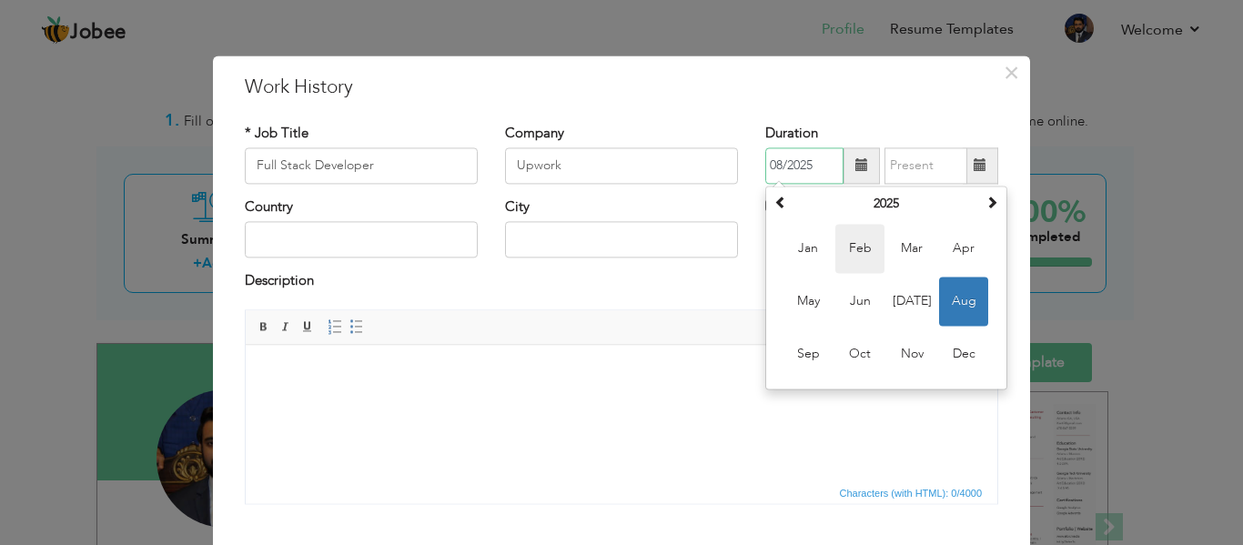
click at [852, 257] on span "Feb" at bounding box center [859, 248] width 49 height 49
type input "02/2025"
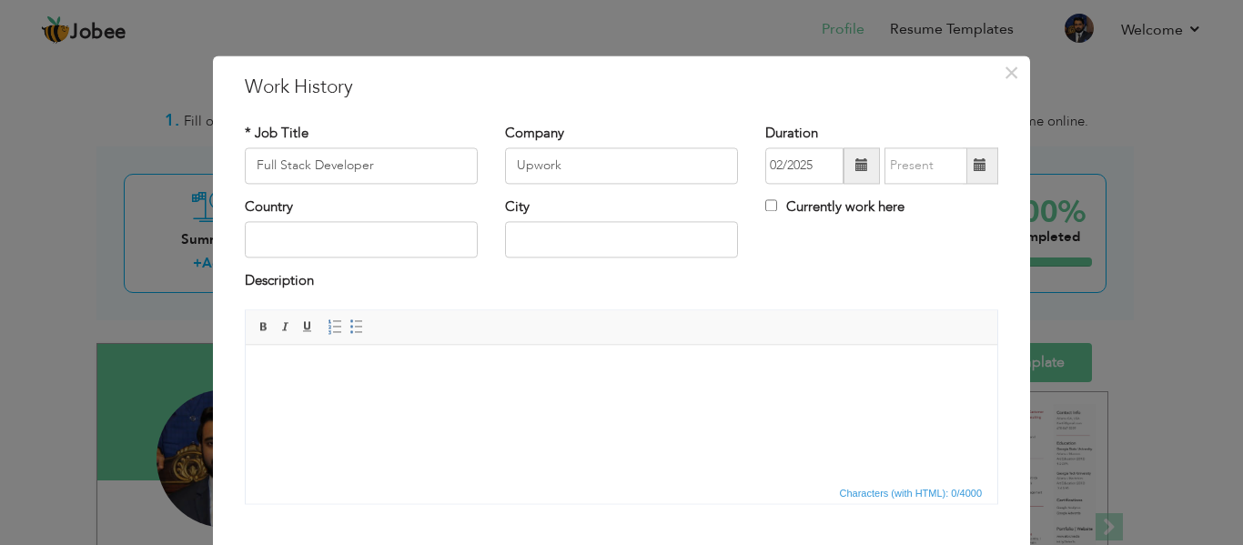
click at [793, 207] on label "Currently work here" at bounding box center [834, 206] width 139 height 19
click at [777, 207] on input "Currently work here" at bounding box center [771, 205] width 12 height 12
checkbox input "true"
click at [378, 244] on input "text" at bounding box center [361, 240] width 233 height 36
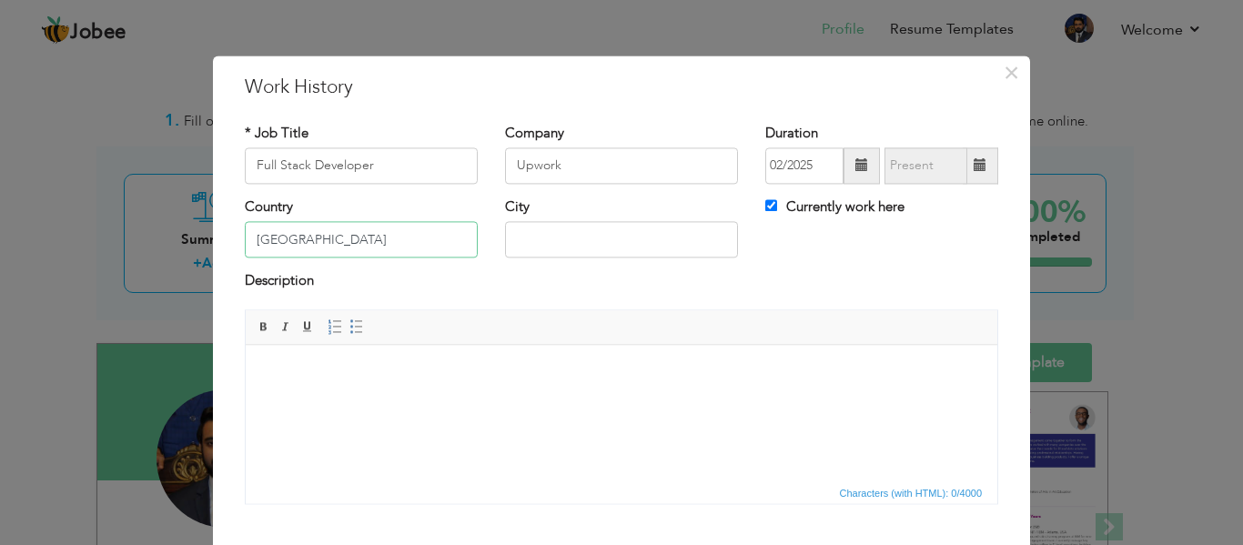
type input "[GEOGRAPHIC_DATA]"
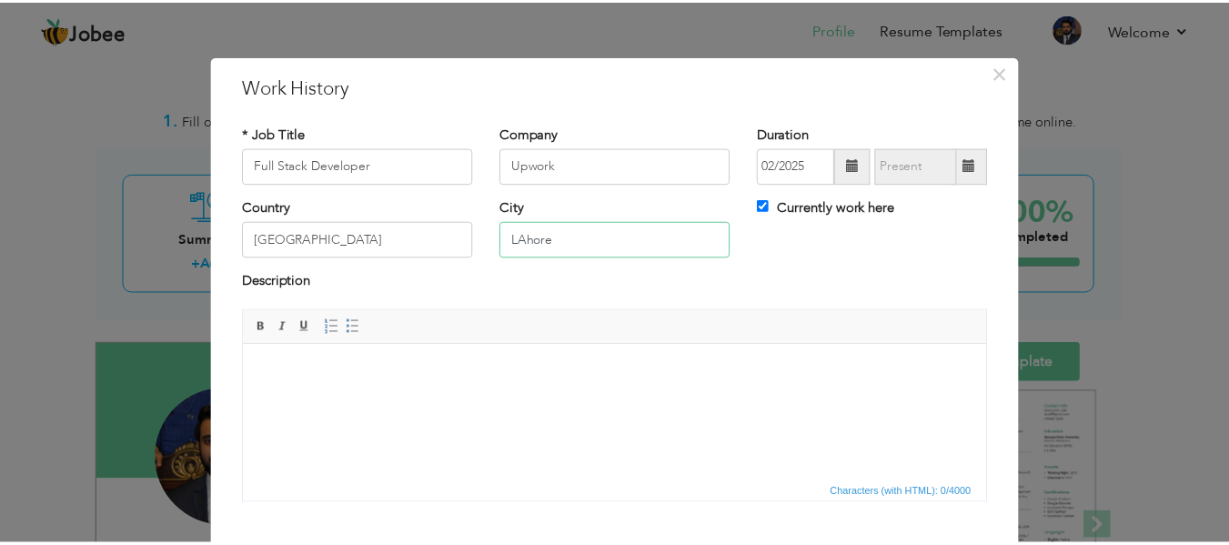
scroll to position [106, 0]
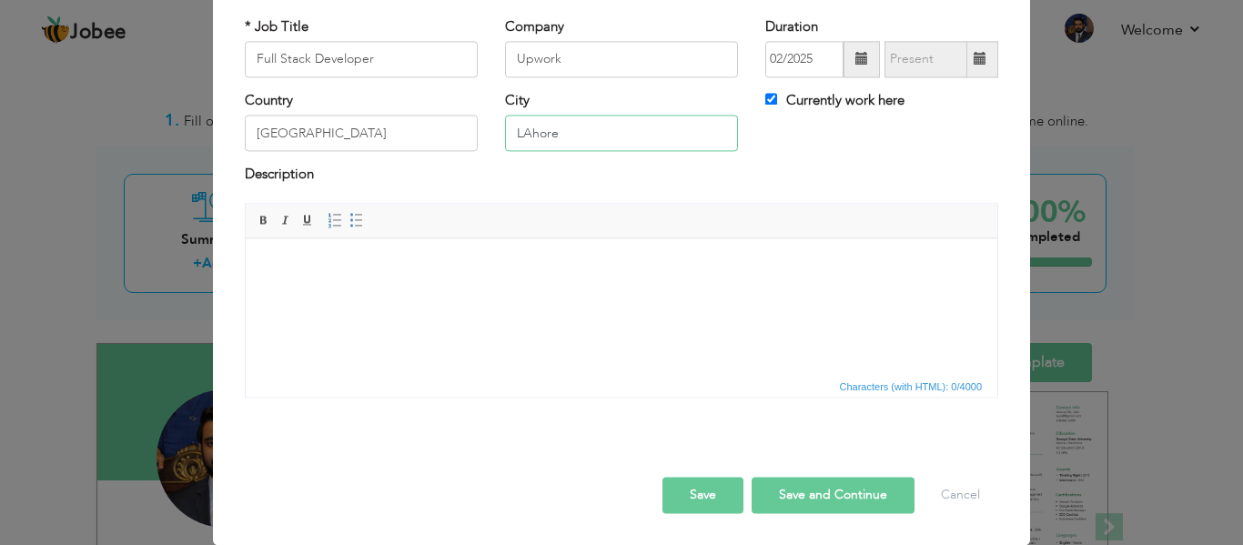
type input "LAhore"
click at [387, 294] on html at bounding box center [622, 266] width 752 height 56
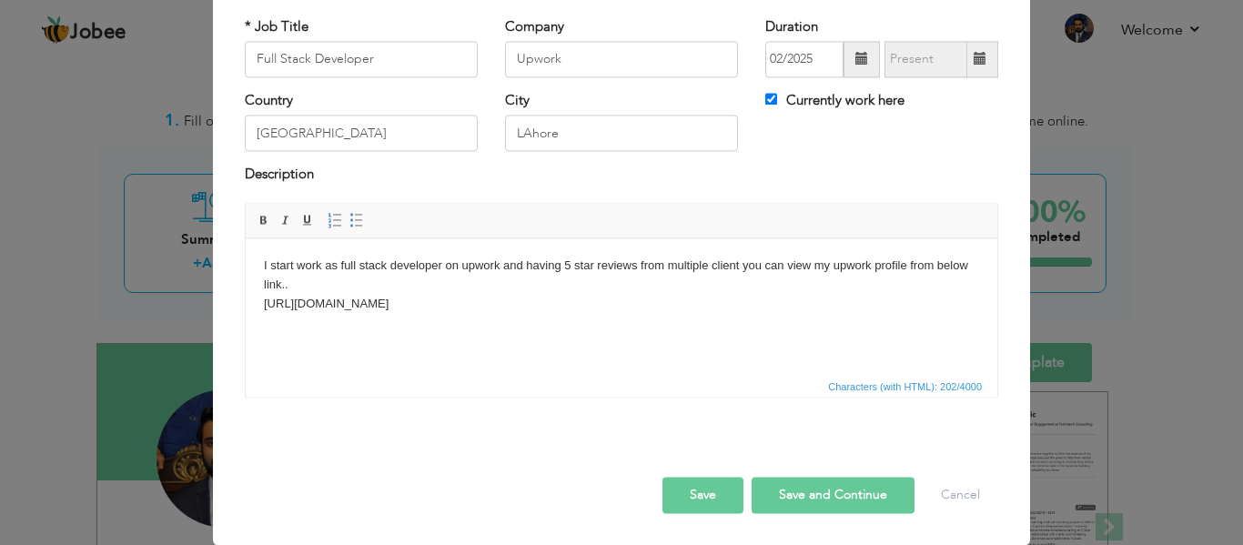
click at [696, 490] on button "Save" at bounding box center [702, 495] width 81 height 36
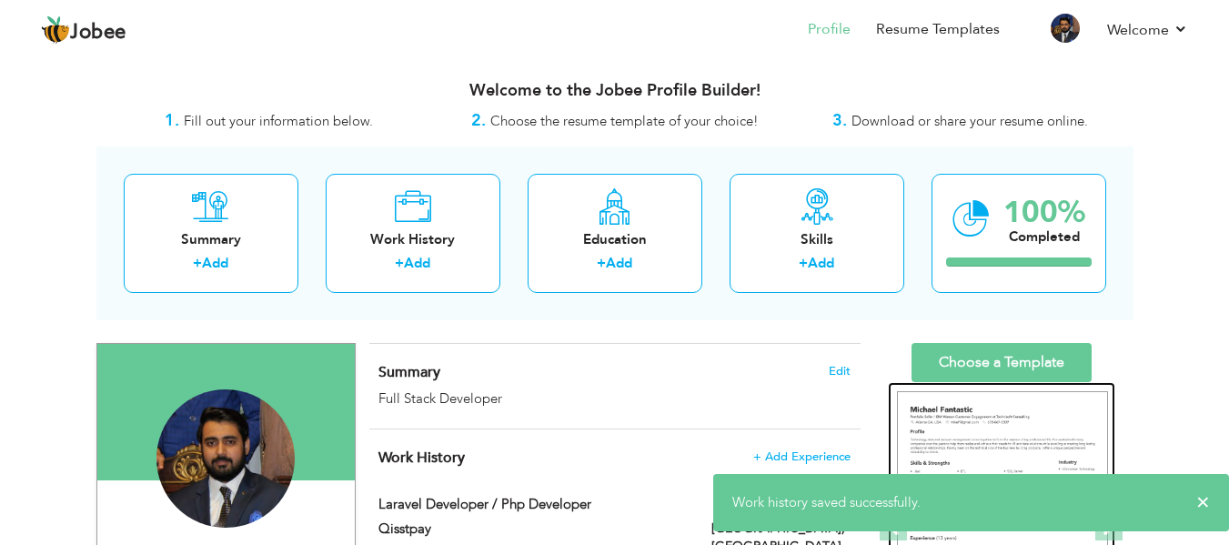
click at [997, 409] on img at bounding box center [1002, 527] width 211 height 273
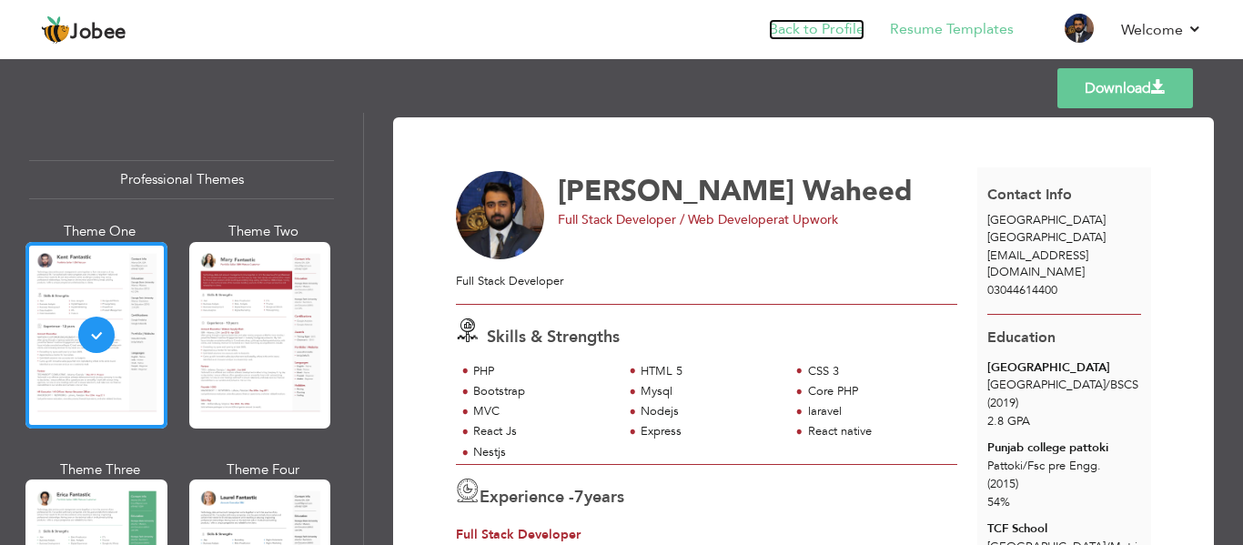
click at [830, 33] on link "Back to Profile" at bounding box center [817, 29] width 96 height 21
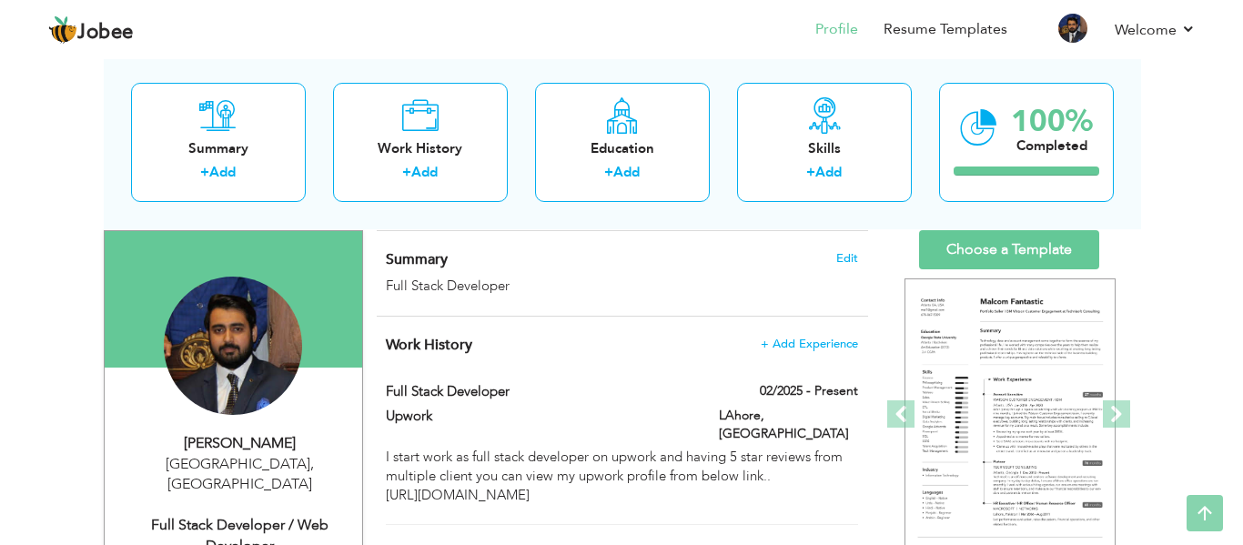
scroll to position [62, 0]
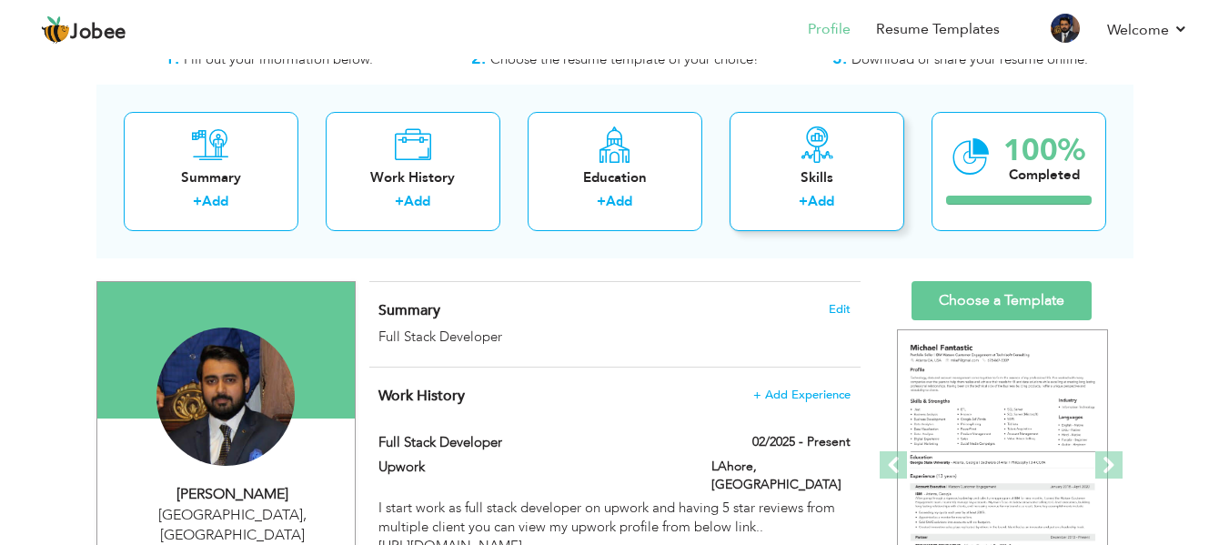
click at [799, 182] on div "Skills" at bounding box center [817, 177] width 146 height 19
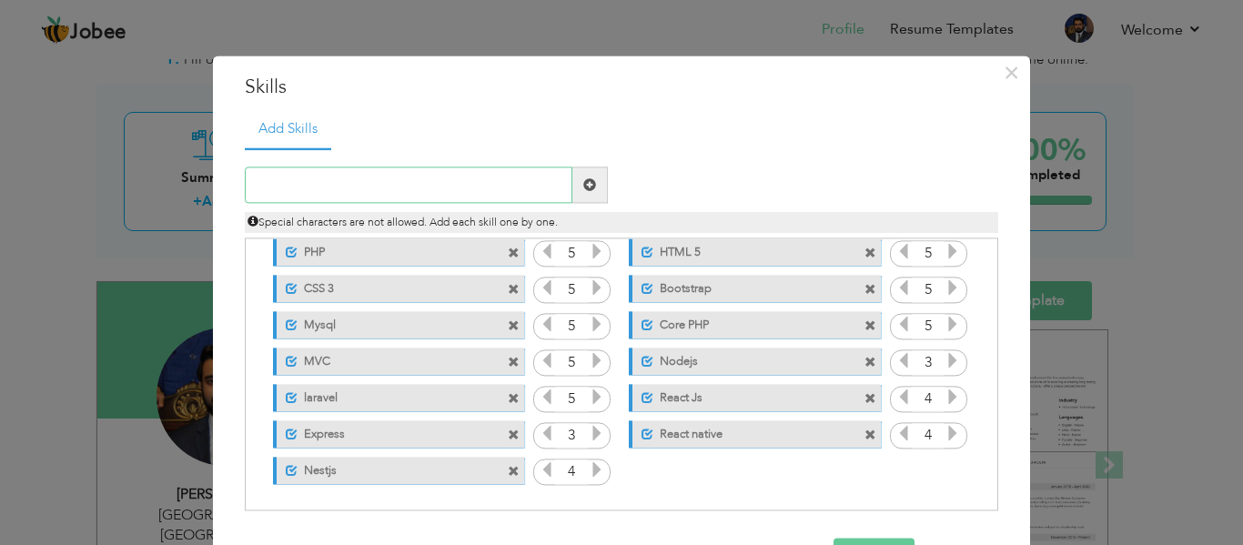
scroll to position [41, 0]
click at [312, 177] on input "text" at bounding box center [409, 185] width 328 height 36
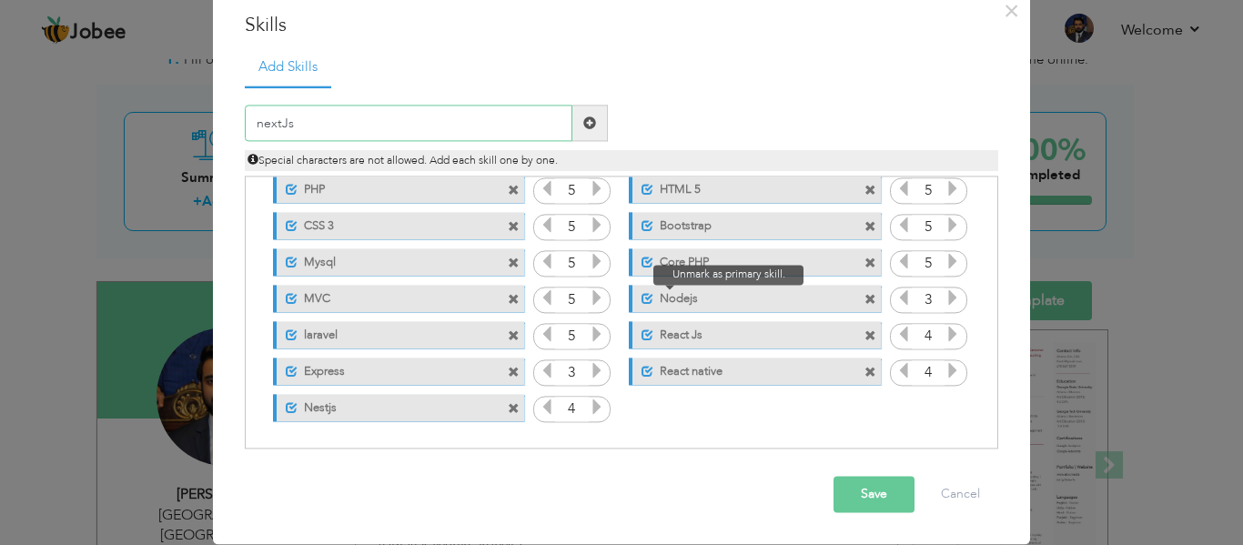
scroll to position [0, 0]
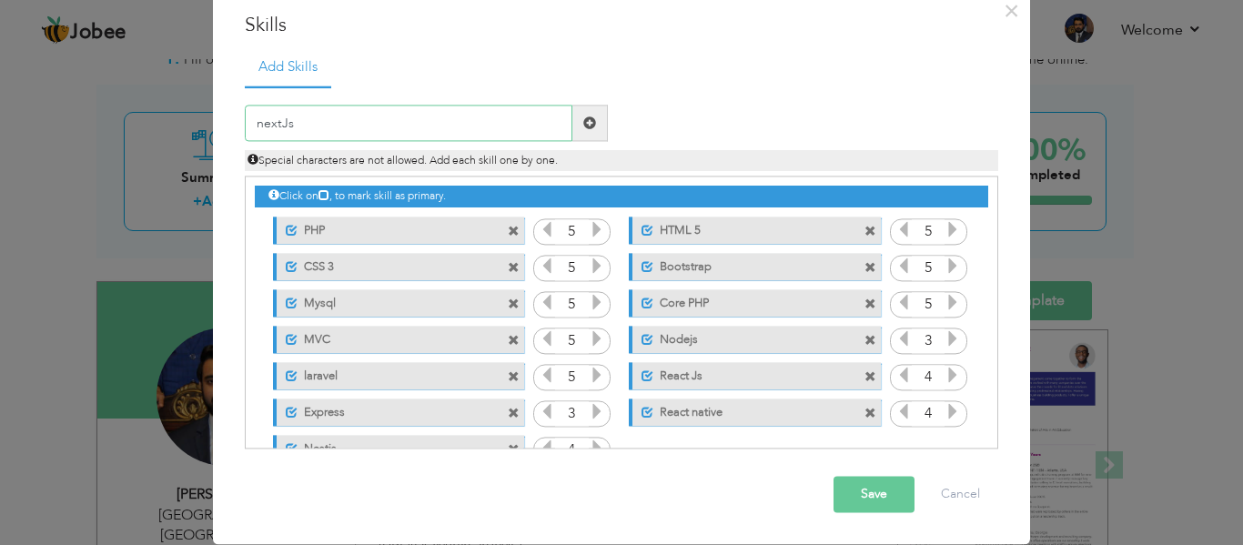
type input "nextJs"
click at [945, 336] on icon at bounding box center [953, 339] width 16 height 16
click at [589, 409] on icon at bounding box center [597, 412] width 16 height 16
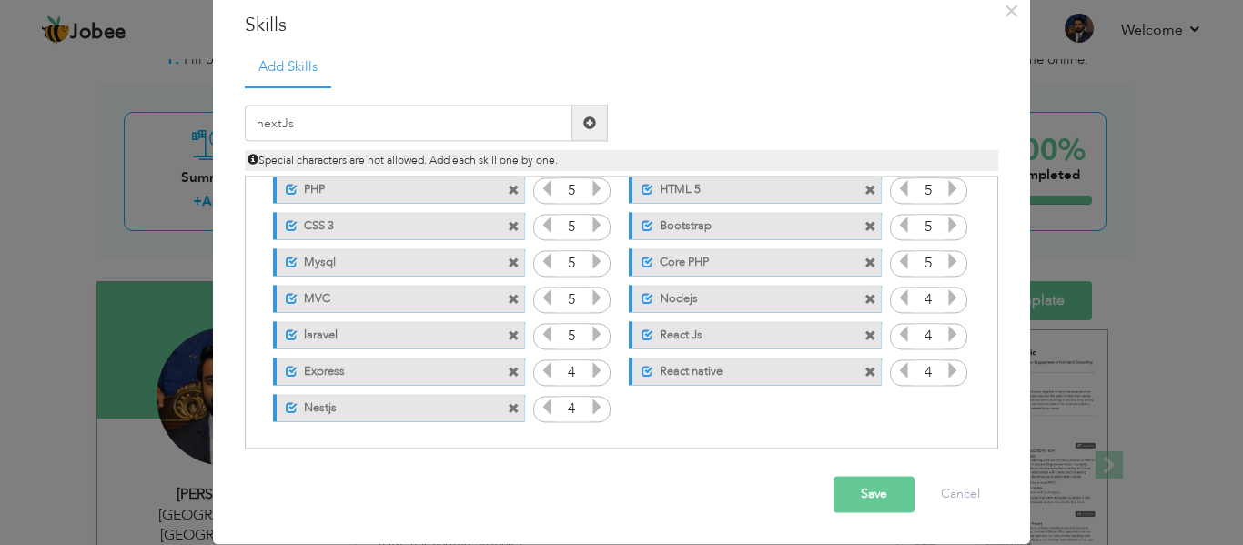
scroll to position [41, 0]
click at [586, 124] on span at bounding box center [589, 122] width 13 height 13
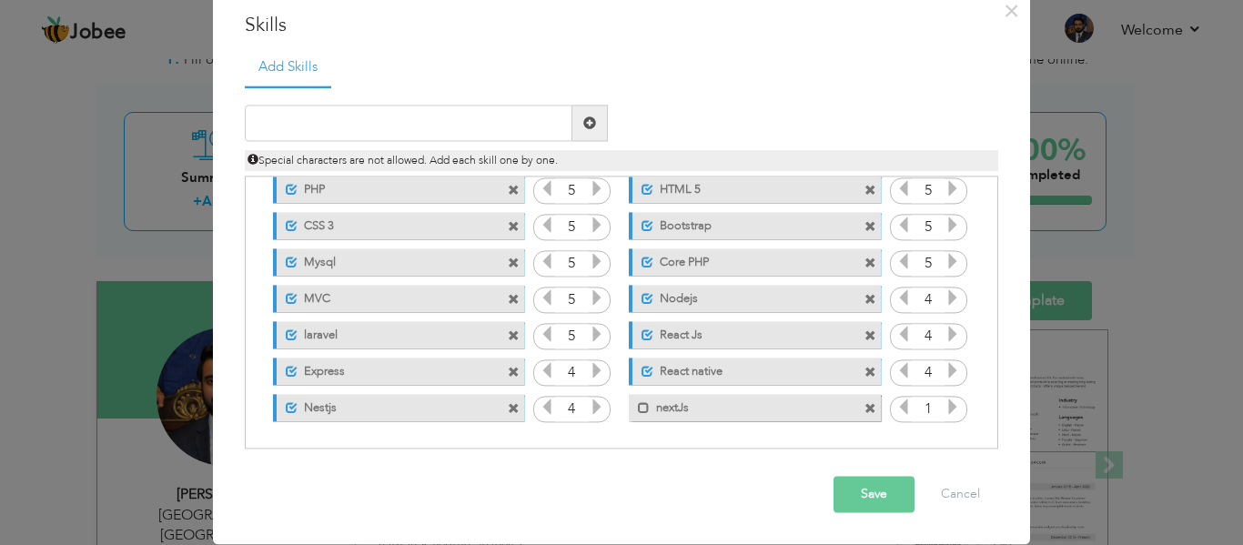
click at [945, 414] on icon at bounding box center [953, 407] width 16 height 16
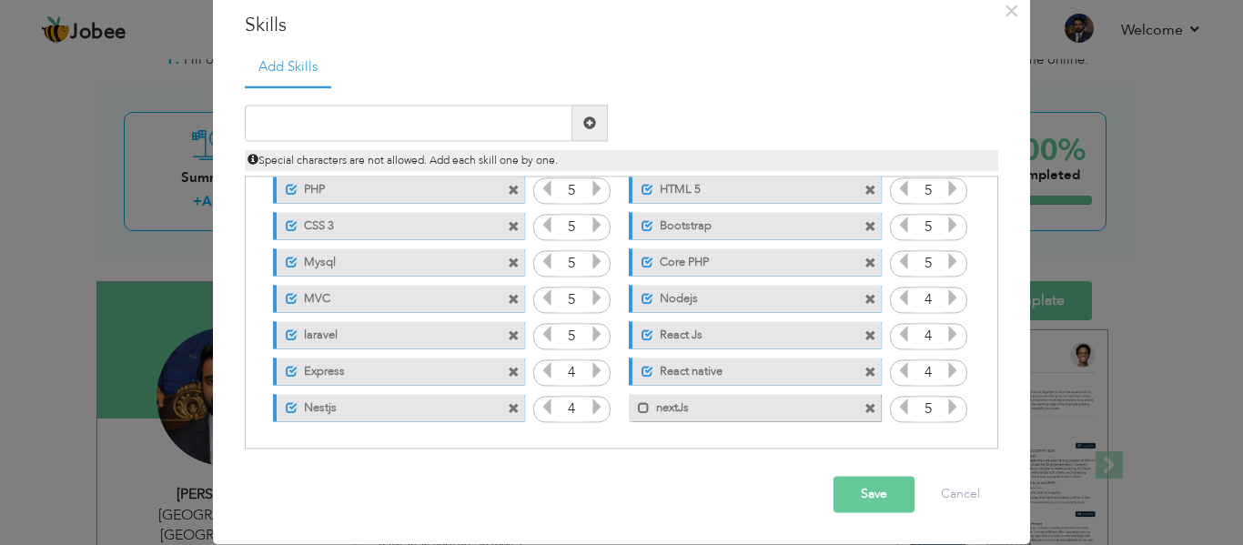
click at [895, 408] on icon at bounding box center [903, 407] width 16 height 16
click at [865, 500] on button "Save" at bounding box center [874, 495] width 81 height 36
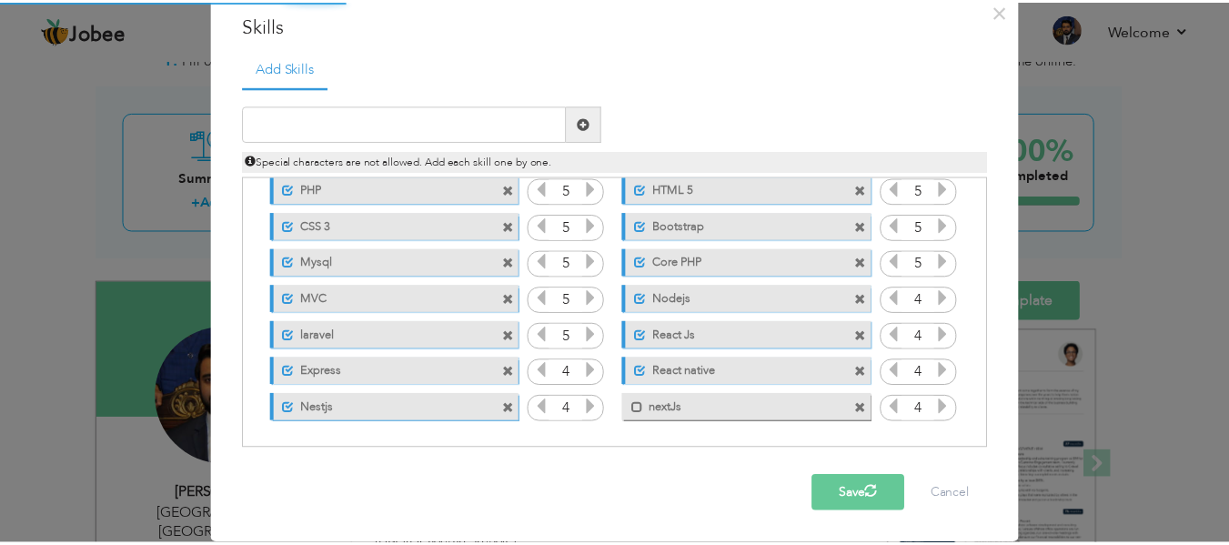
scroll to position [0, 0]
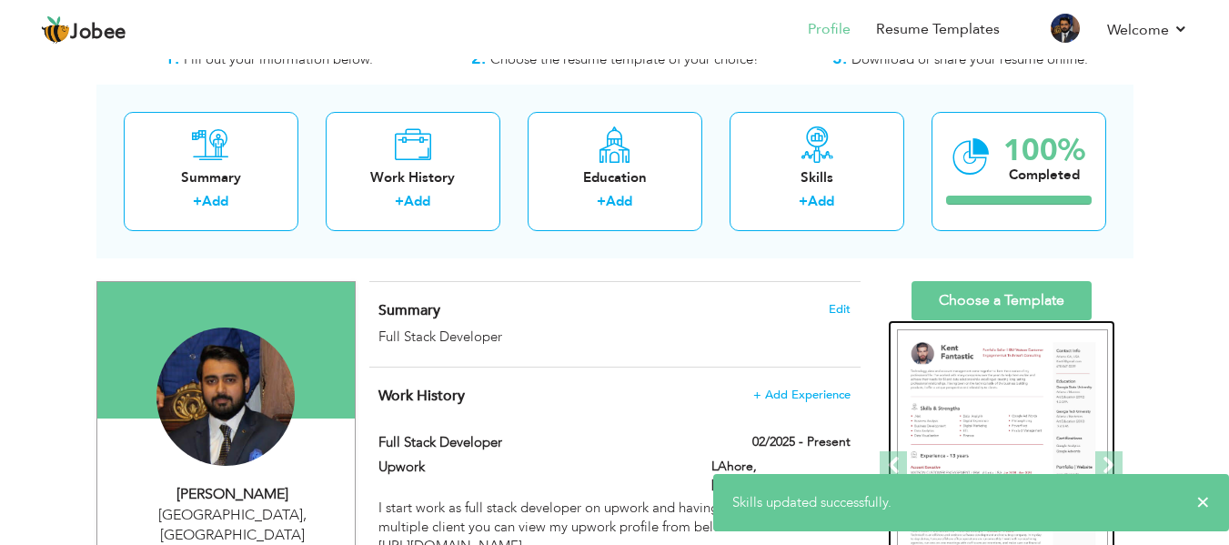
click at [1021, 390] on img at bounding box center [1002, 465] width 211 height 273
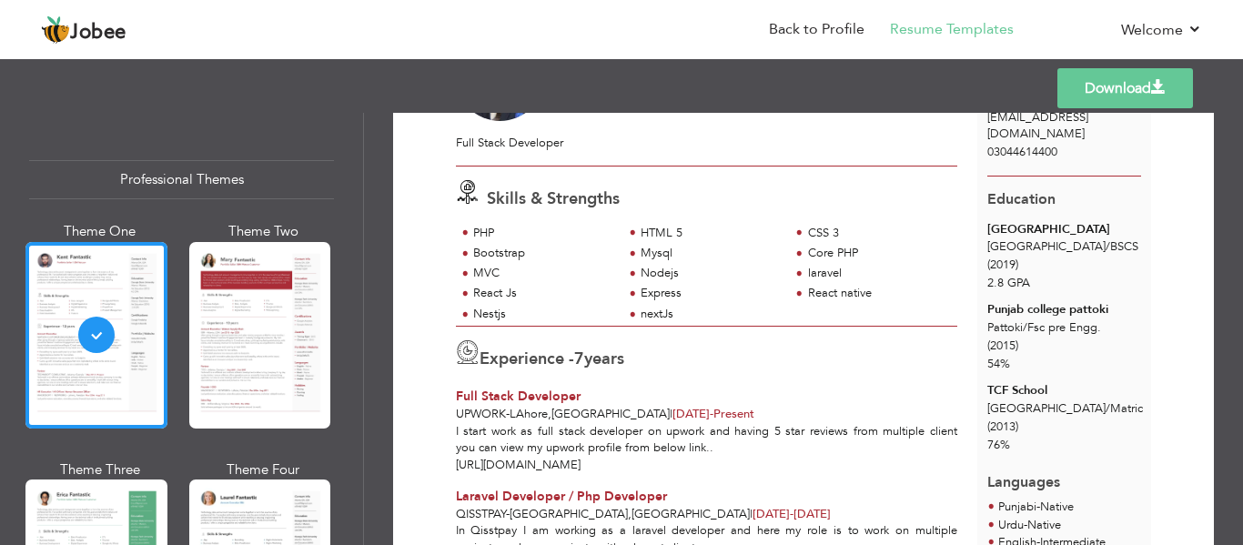
scroll to position [141, 0]
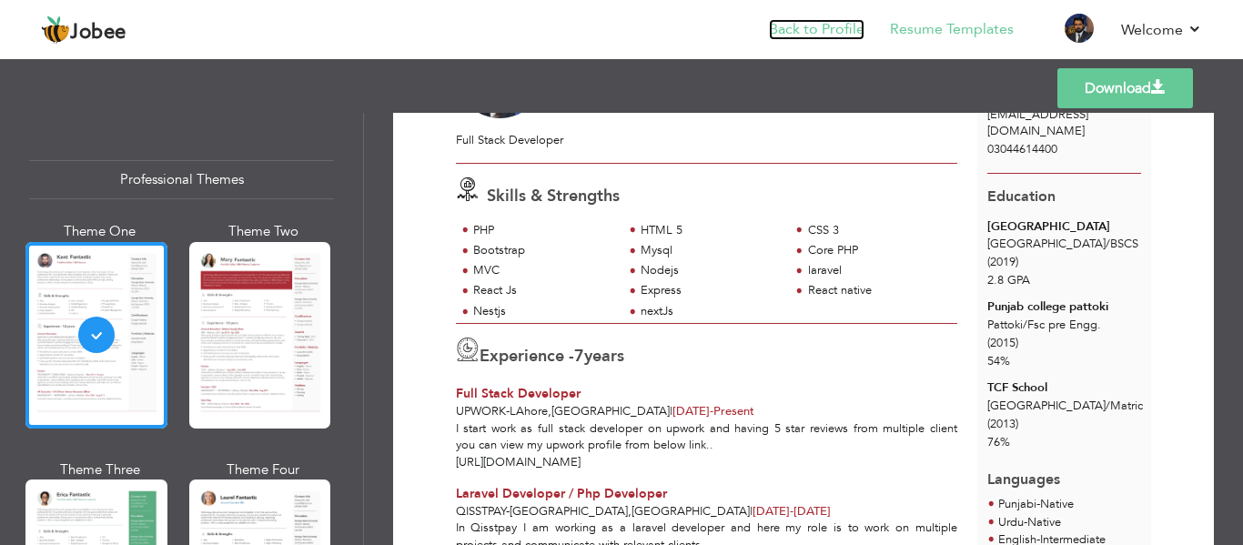
click at [821, 33] on link "Back to Profile" at bounding box center [817, 29] width 96 height 21
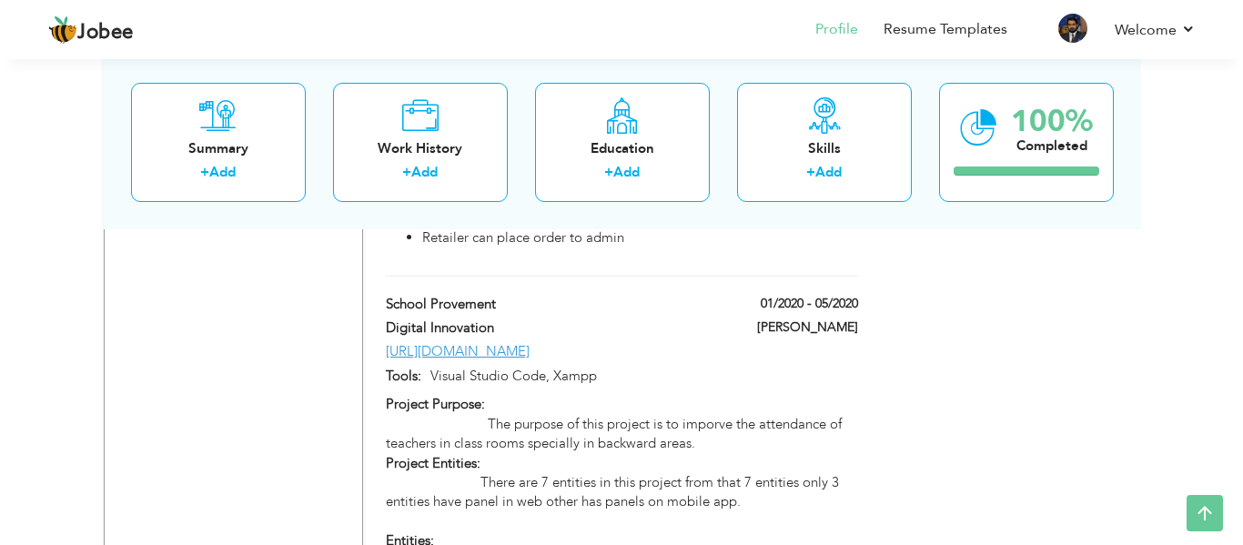
scroll to position [3478, 0]
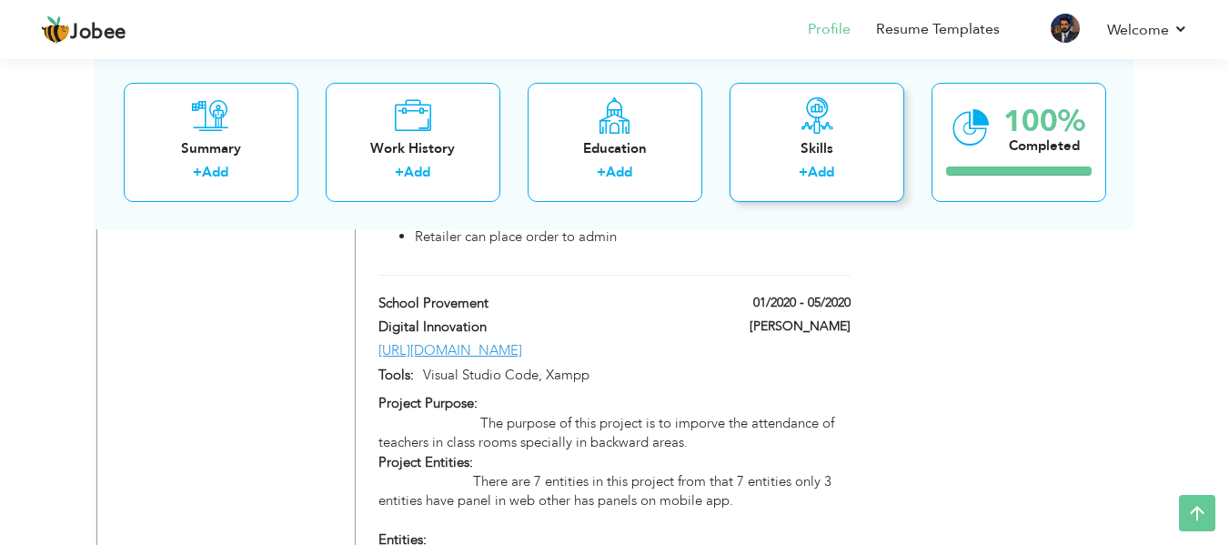
click at [839, 113] on div "Skills + Add" at bounding box center [817, 141] width 175 height 119
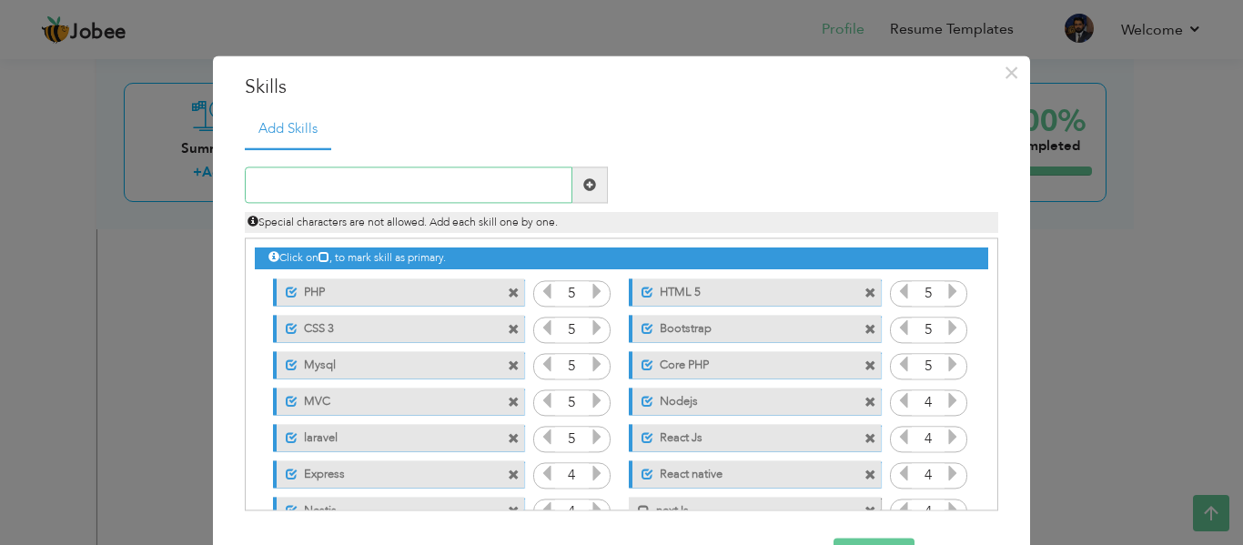
scroll to position [41, 0]
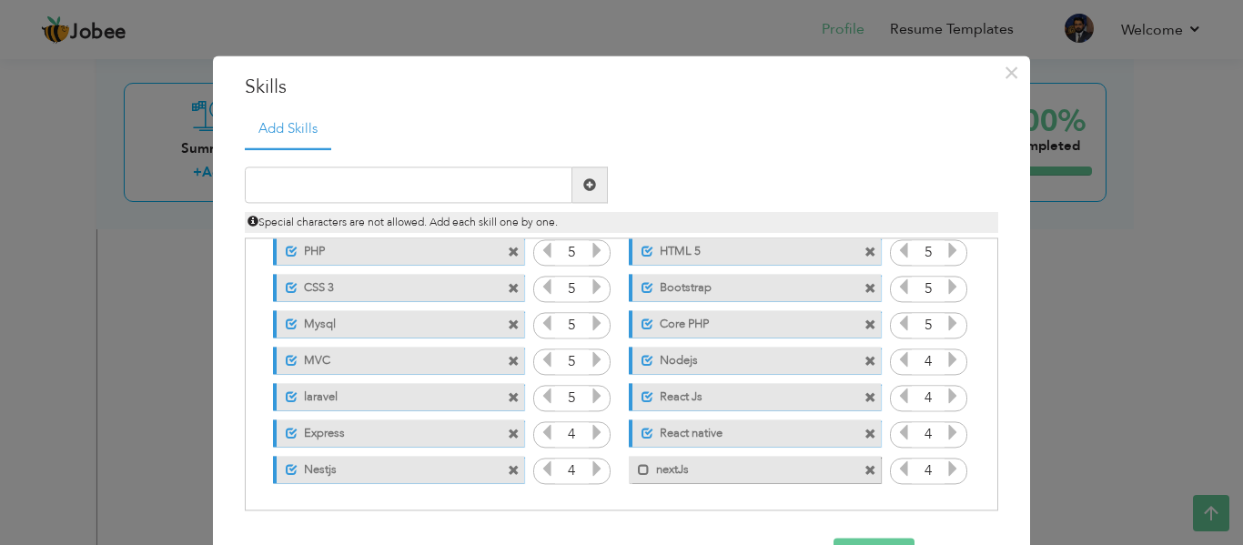
click at [864, 470] on span at bounding box center [870, 471] width 12 height 12
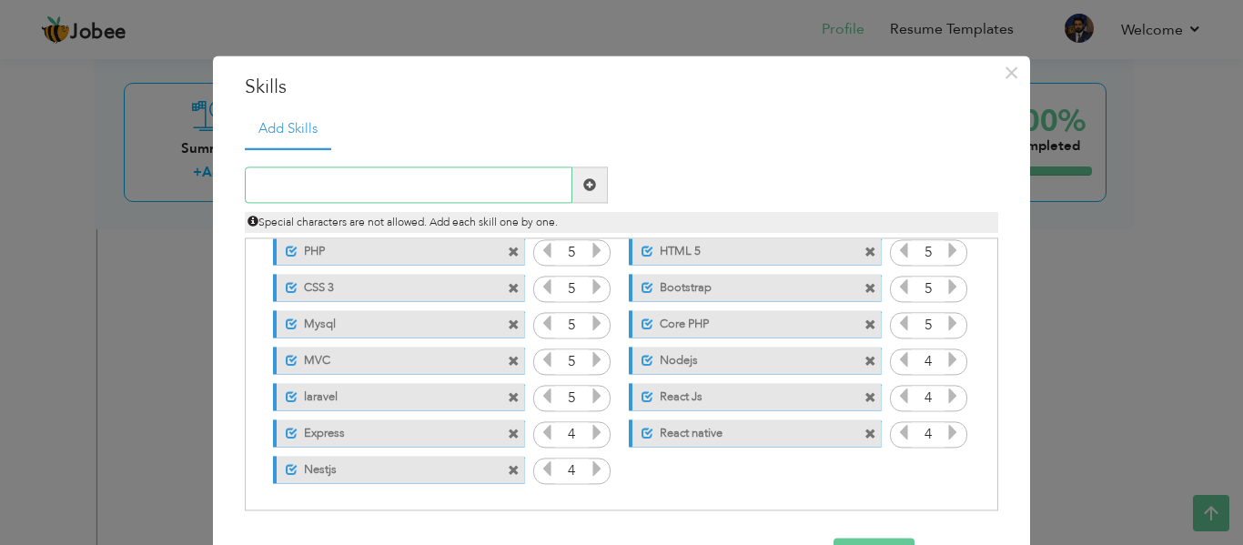
click at [314, 175] on input "text" at bounding box center [409, 185] width 328 height 36
type input "Nextjs"
click at [583, 186] on span at bounding box center [589, 184] width 13 height 13
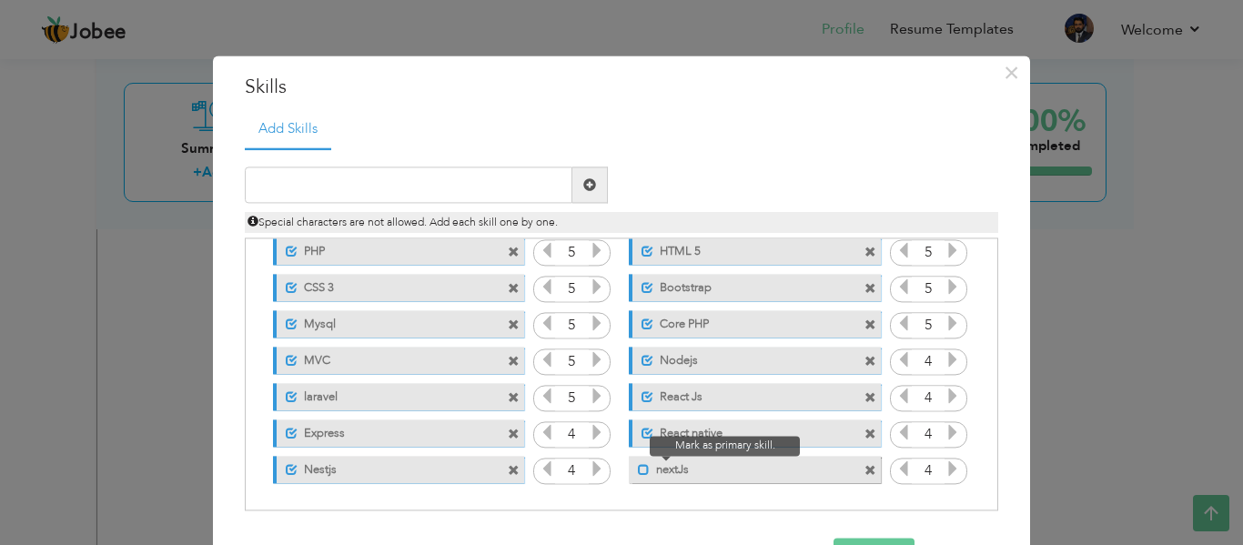
click at [638, 474] on span at bounding box center [644, 470] width 12 height 12
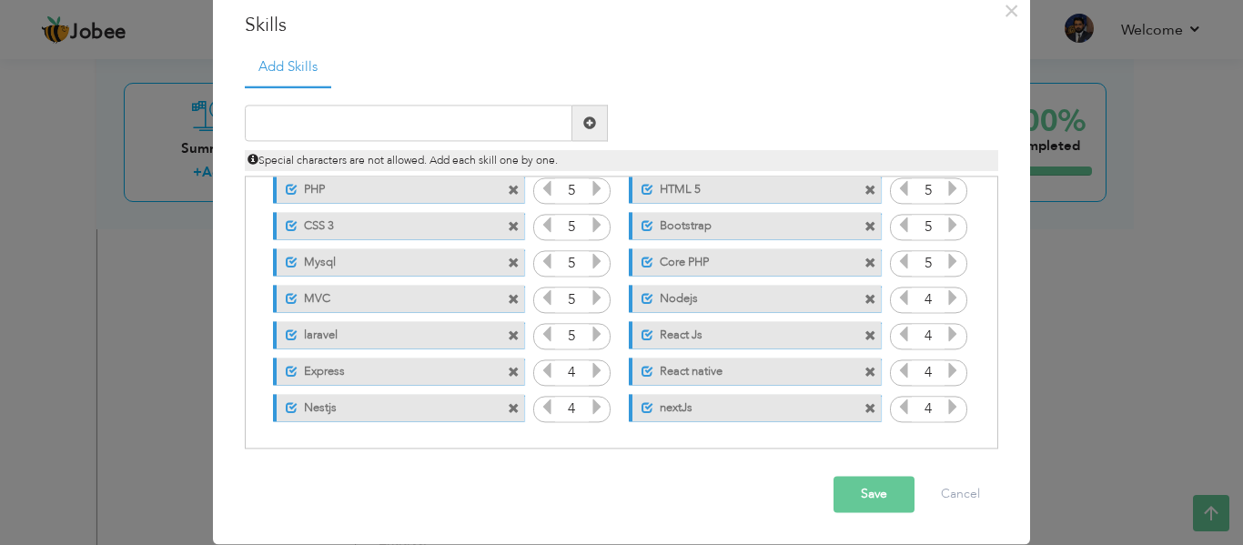
click at [864, 503] on button "Save" at bounding box center [874, 495] width 81 height 36
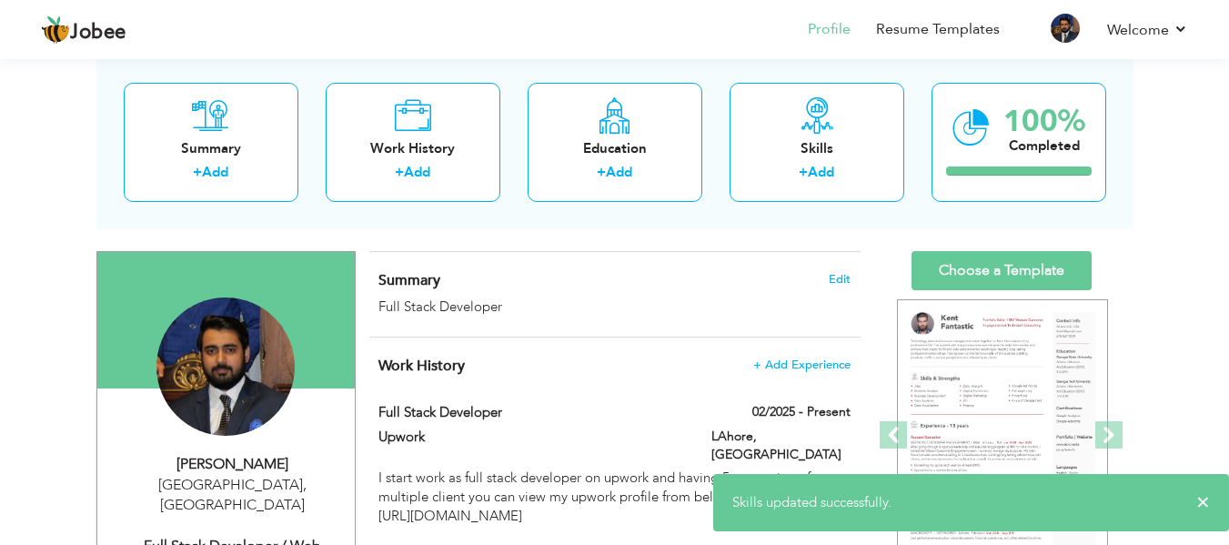
scroll to position [94, 0]
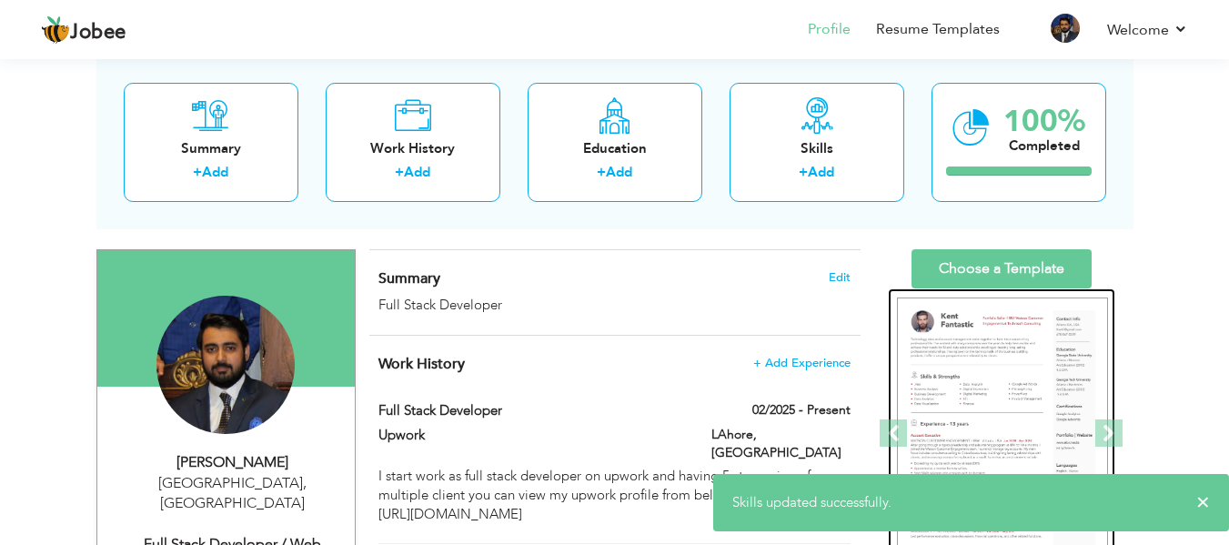
click at [991, 360] on img at bounding box center [1002, 434] width 211 height 273
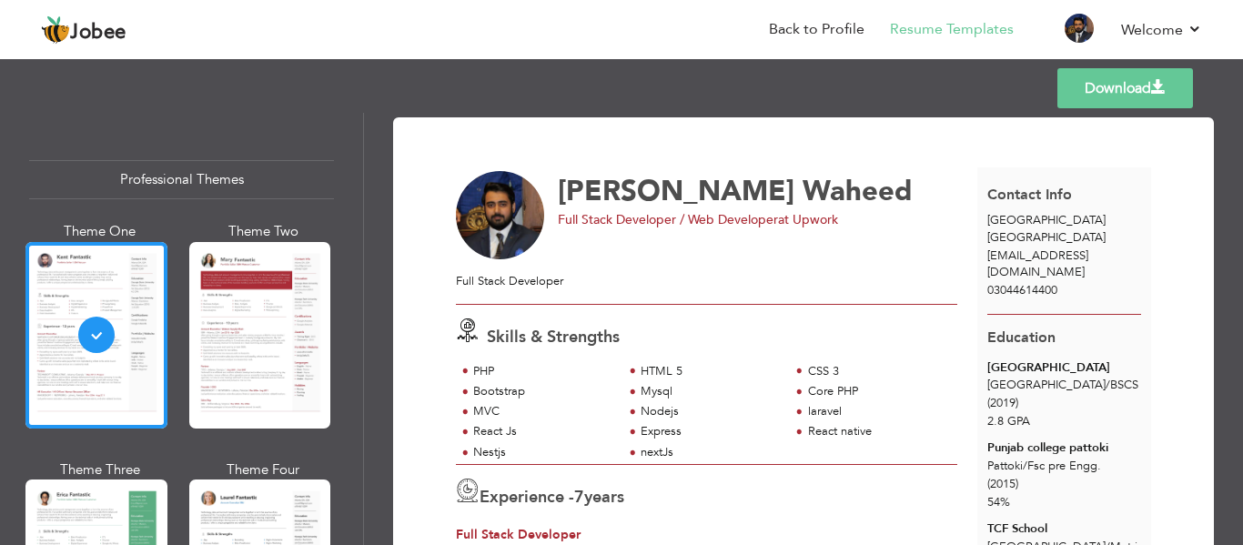
click at [1095, 83] on link "Download" at bounding box center [1125, 88] width 136 height 40
